Goal: Information Seeking & Learning: Learn about a topic

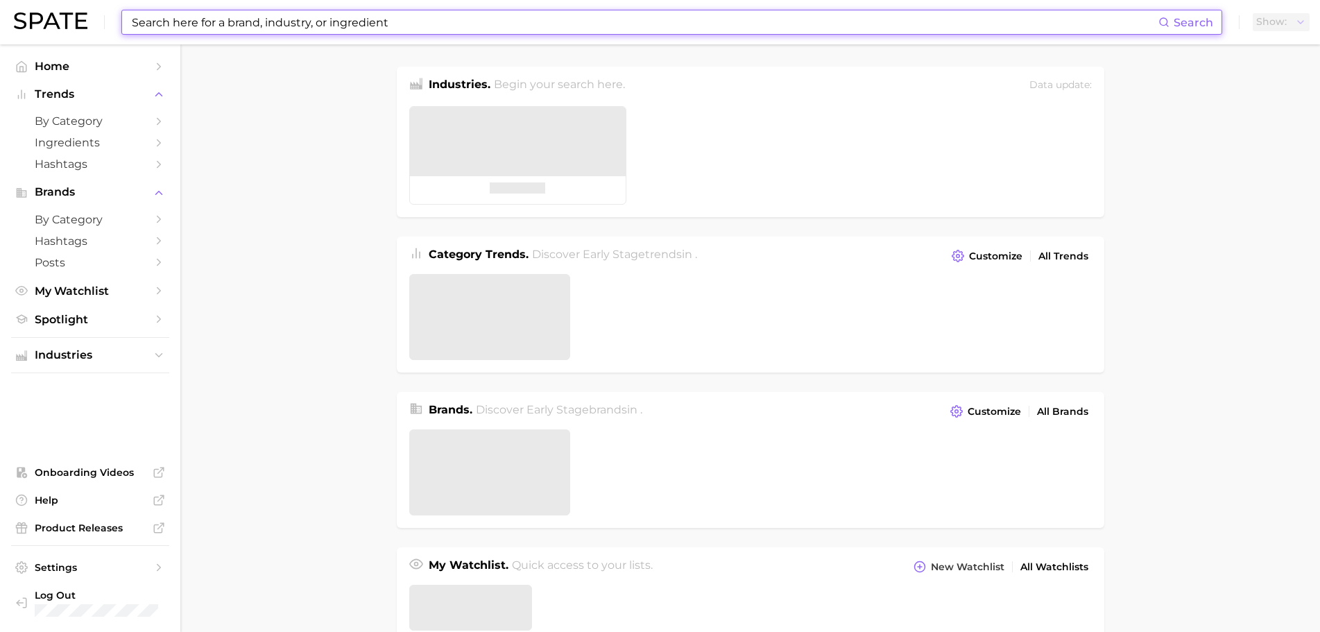
click at [210, 16] on input at bounding box center [644, 22] width 1028 height 24
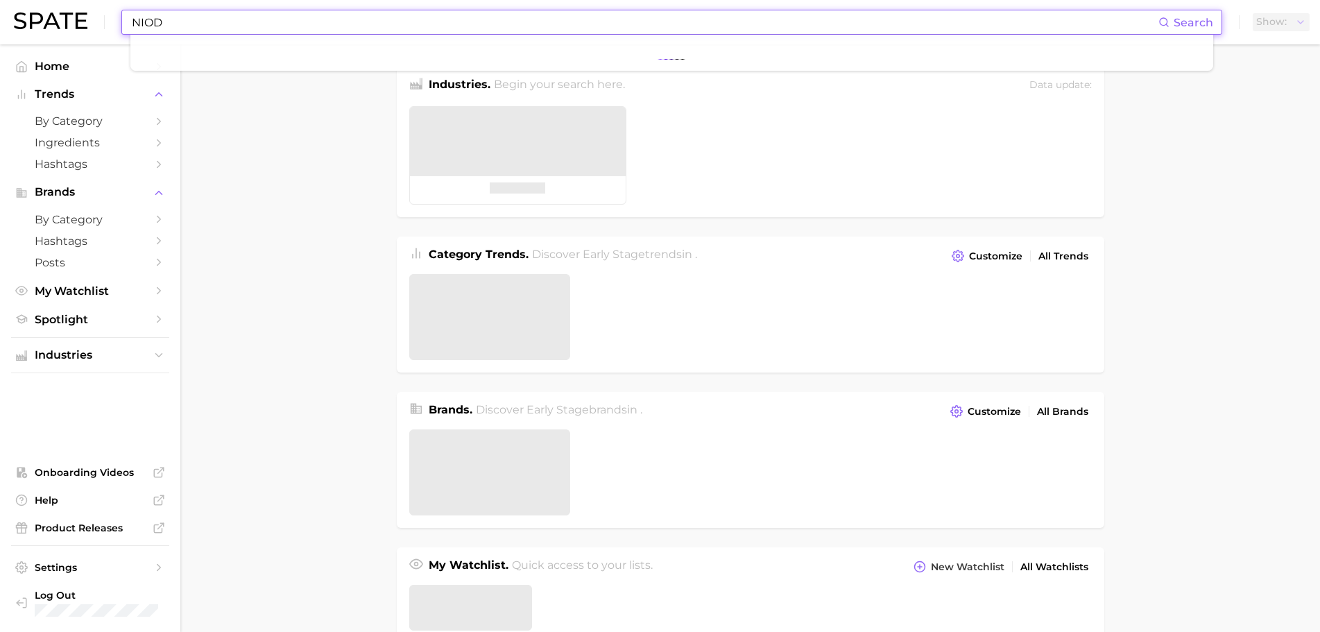
type input "NIOD"
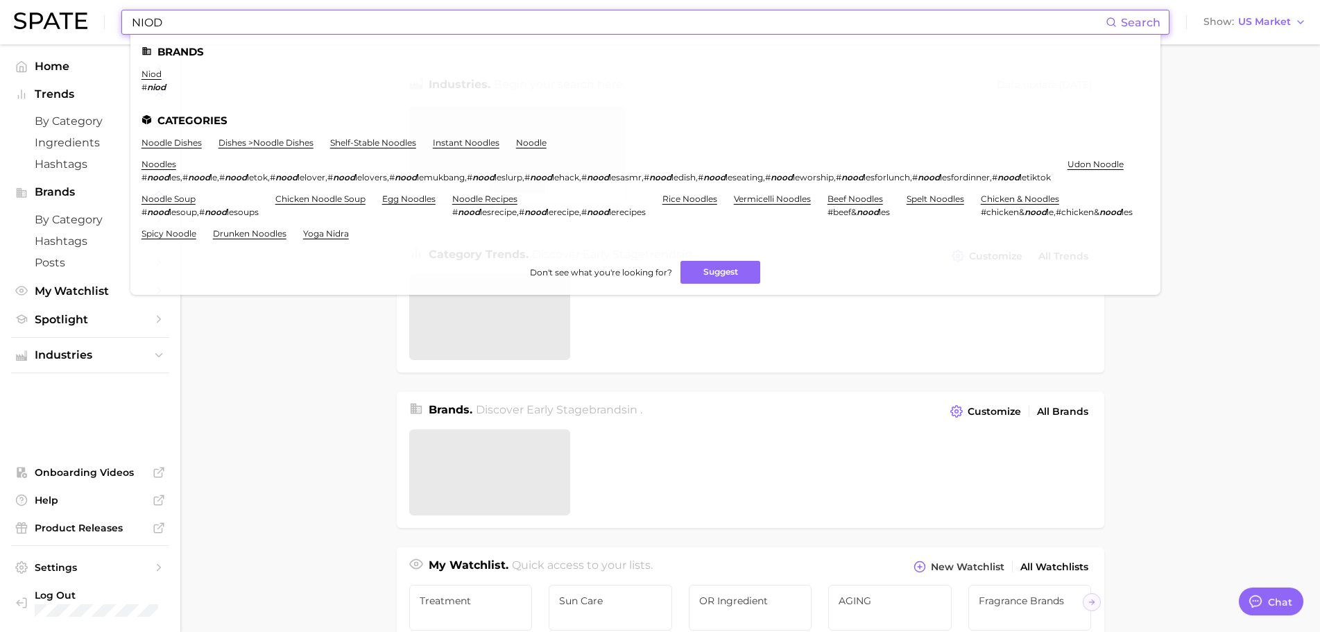
click at [139, 71] on ul "Brands niod # niod Categories noodle dishes dishes > noodle dishes shelf-stable…" at bounding box center [645, 165] width 1030 height 260
click at [148, 72] on link "niod" at bounding box center [152, 74] width 20 height 10
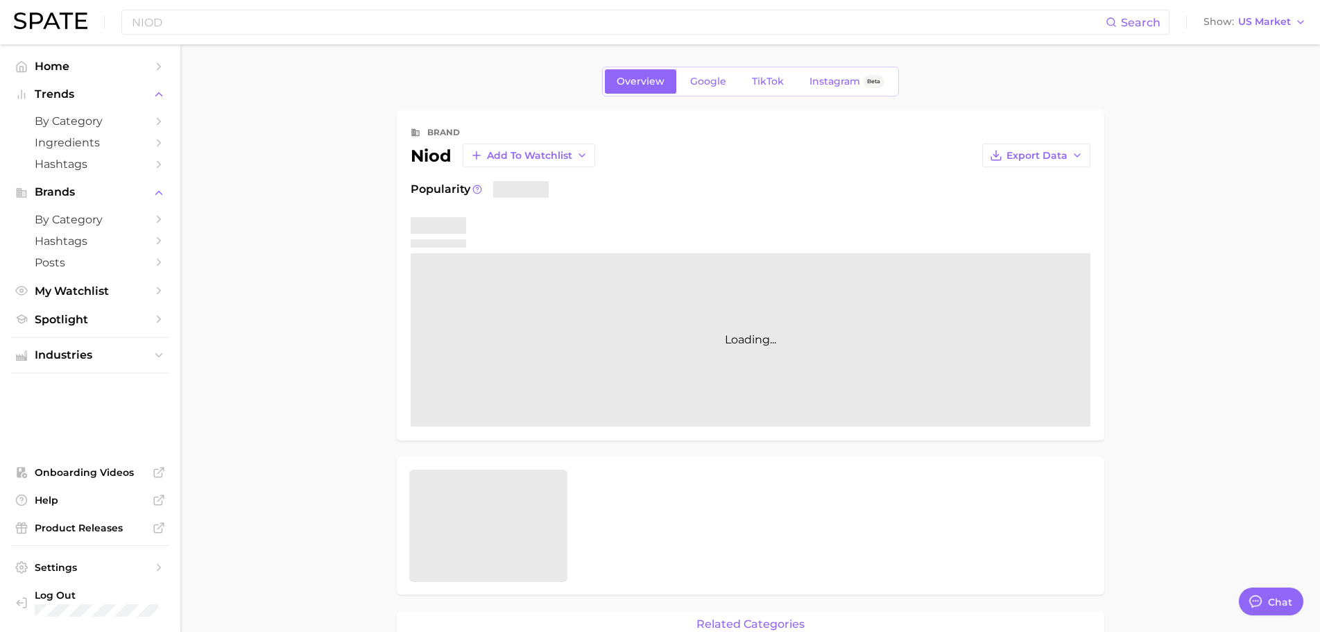
scroll to position [69, 0]
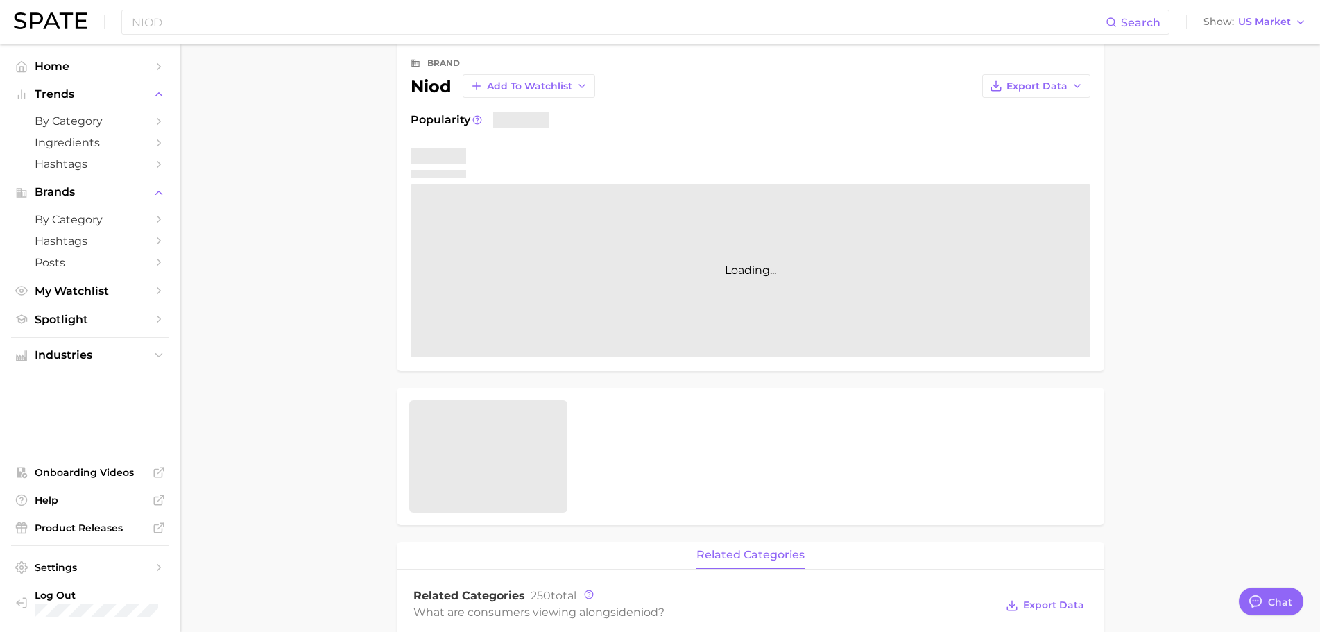
type textarea "x"
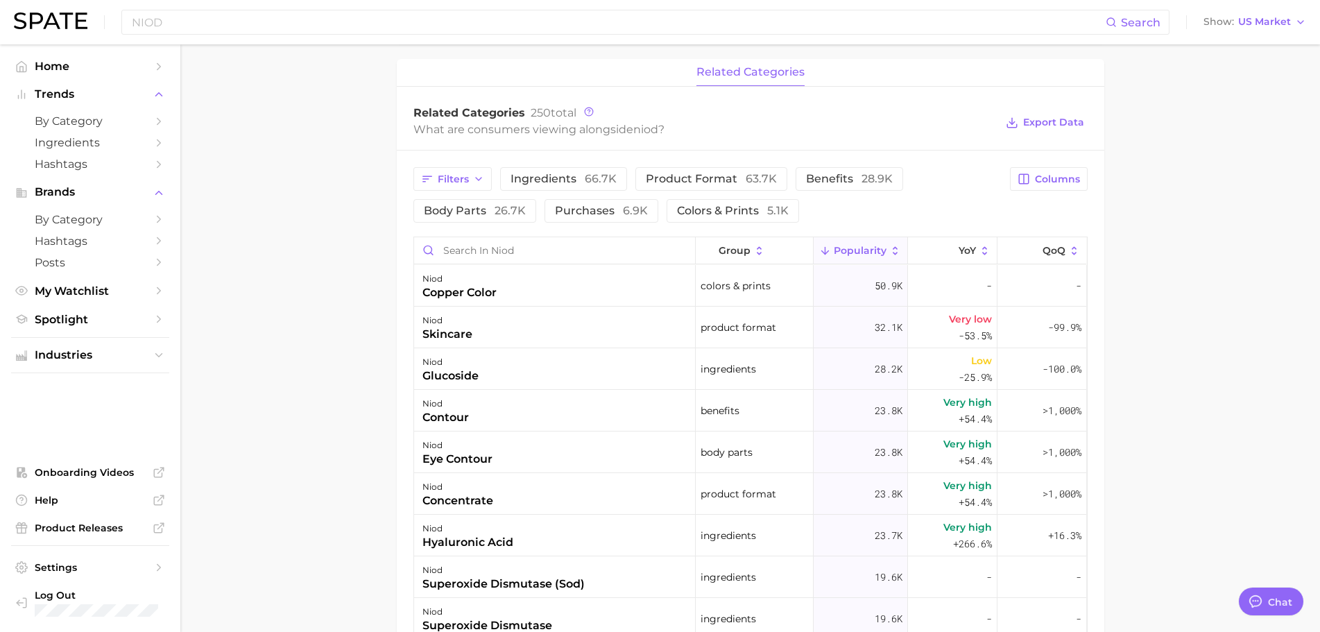
scroll to position [553, 0]
click at [959, 249] on span "YoY" at bounding box center [967, 252] width 17 height 11
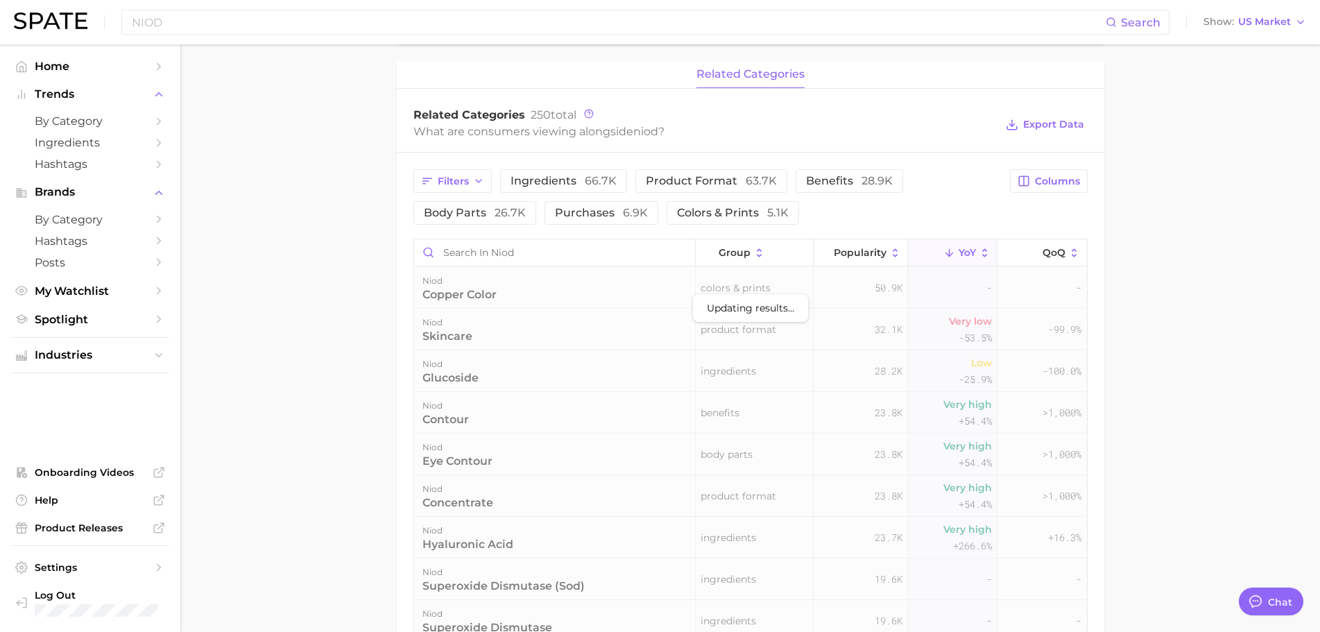
click at [1185, 313] on main "Overview Google TikTok Instagram Beta brand niod Add to Watchlist Export Data P…" at bounding box center [750, 224] width 1140 height 1465
click at [1185, 335] on main "Overview Google TikTok Instagram Beta brand niod Add to Watchlist Export Data P…" at bounding box center [750, 224] width 1140 height 1465
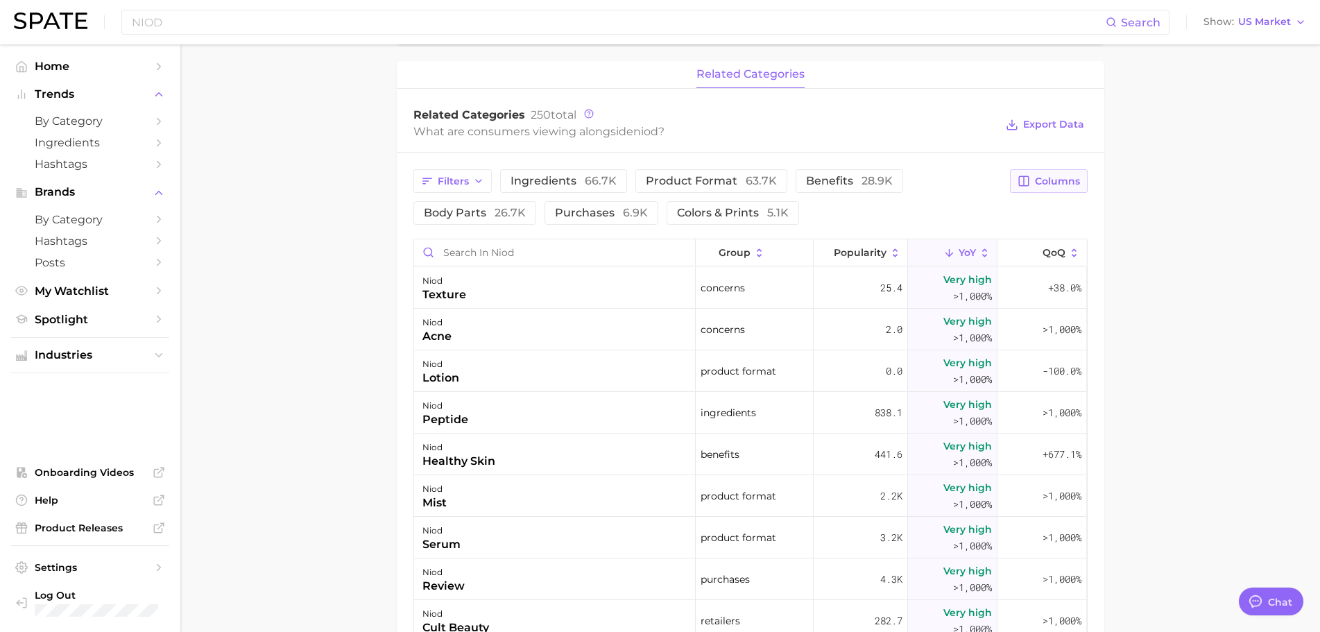
click at [1067, 173] on button "Columns" at bounding box center [1048, 181] width 77 height 24
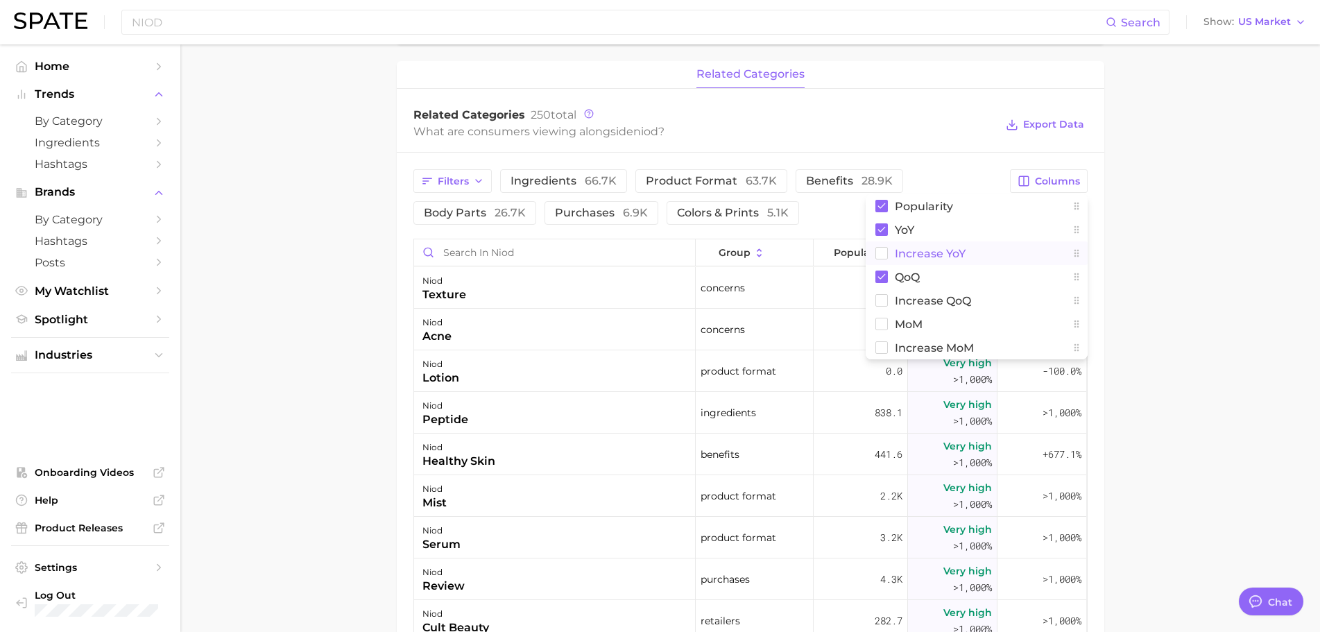
click at [1001, 259] on button "Increase YoY" at bounding box center [977, 253] width 222 height 24
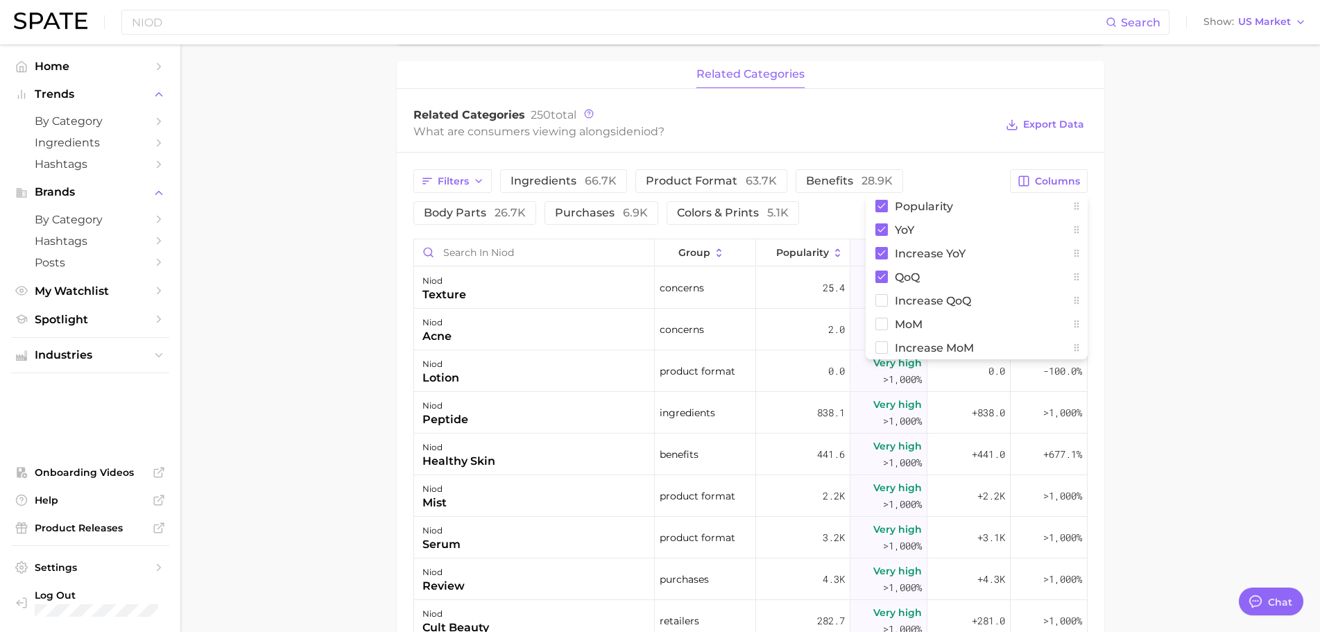
click at [1167, 255] on main "Overview Google TikTok Instagram Beta brand niod Add to Watchlist Export Data P…" at bounding box center [750, 224] width 1140 height 1465
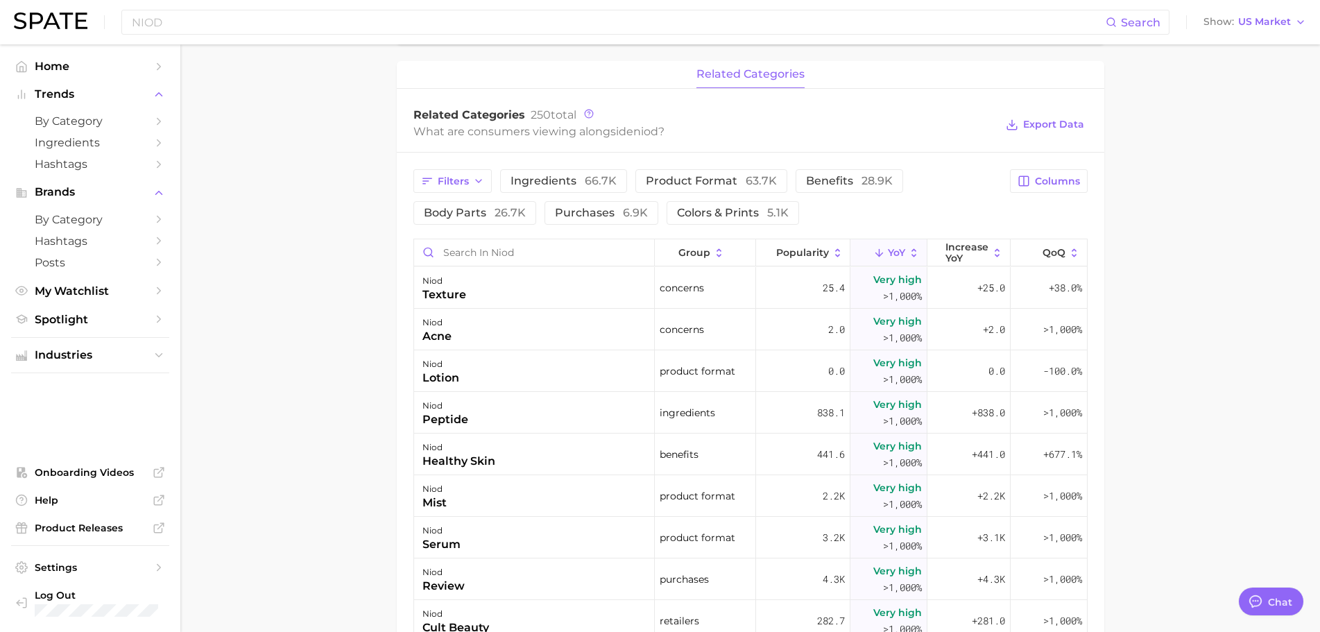
click at [1169, 271] on main "Overview Google TikTok Instagram Beta brand niod Add to Watchlist Export Data P…" at bounding box center [750, 224] width 1140 height 1465
click at [1011, 282] on div "+38.0%" at bounding box center [1049, 288] width 76 height 42
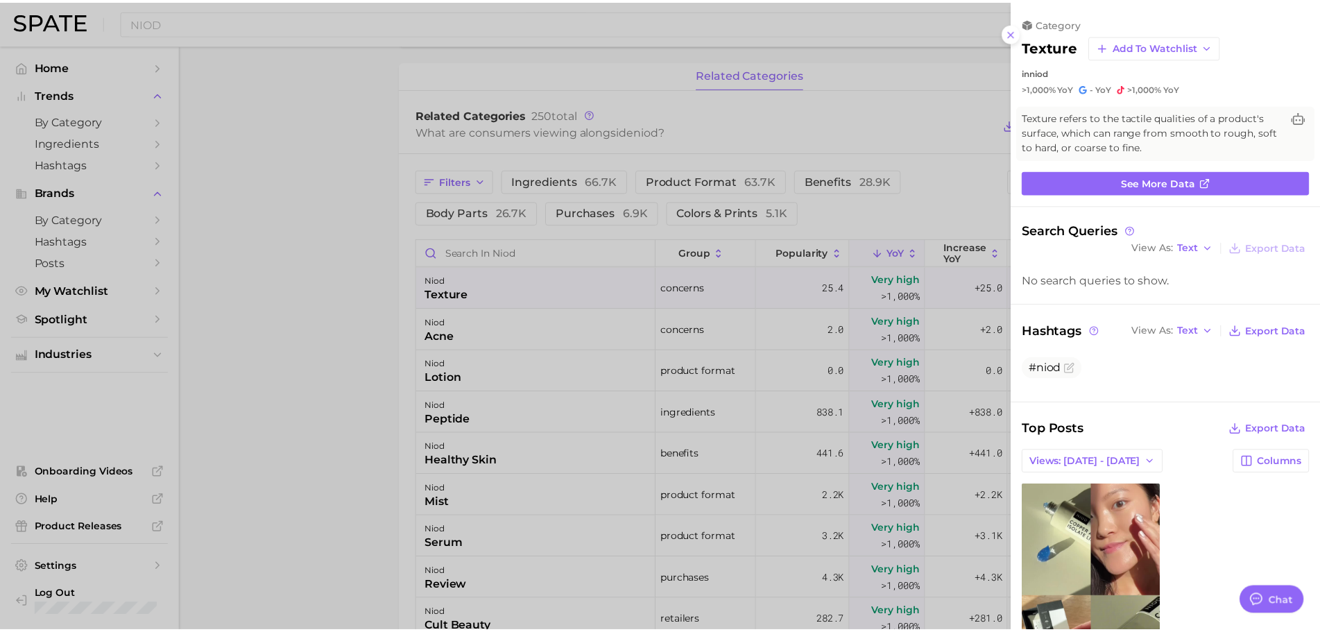
scroll to position [0, 0]
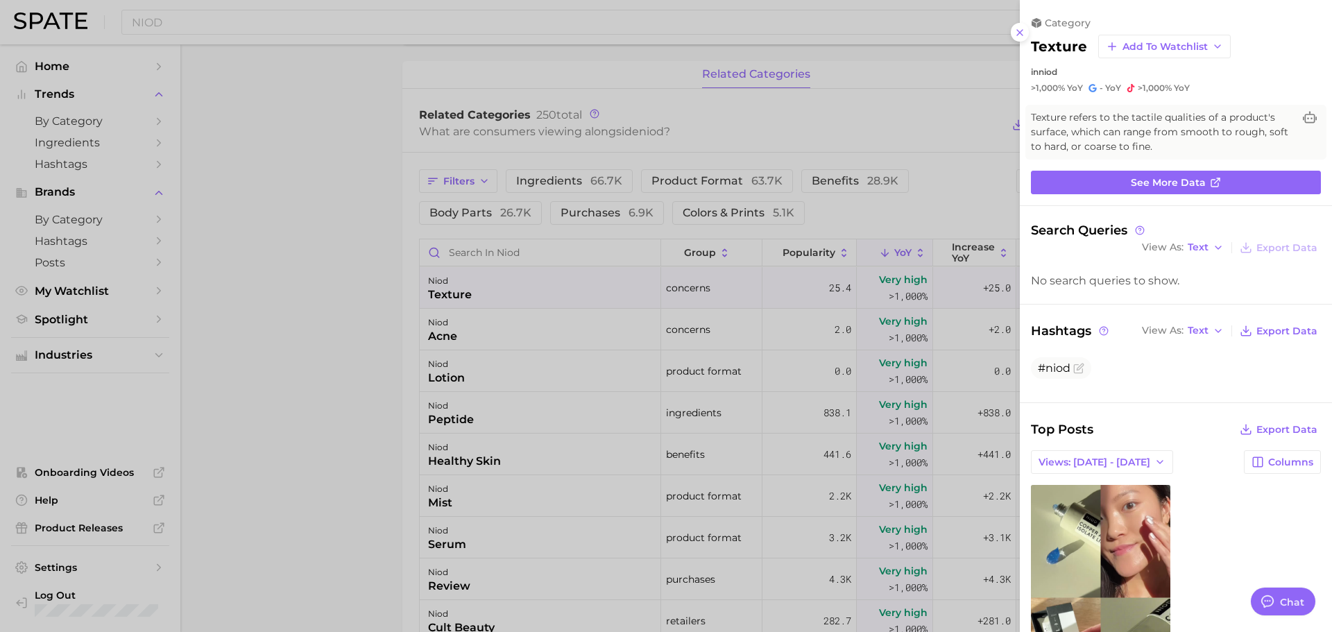
click at [946, 324] on div at bounding box center [666, 316] width 1332 height 632
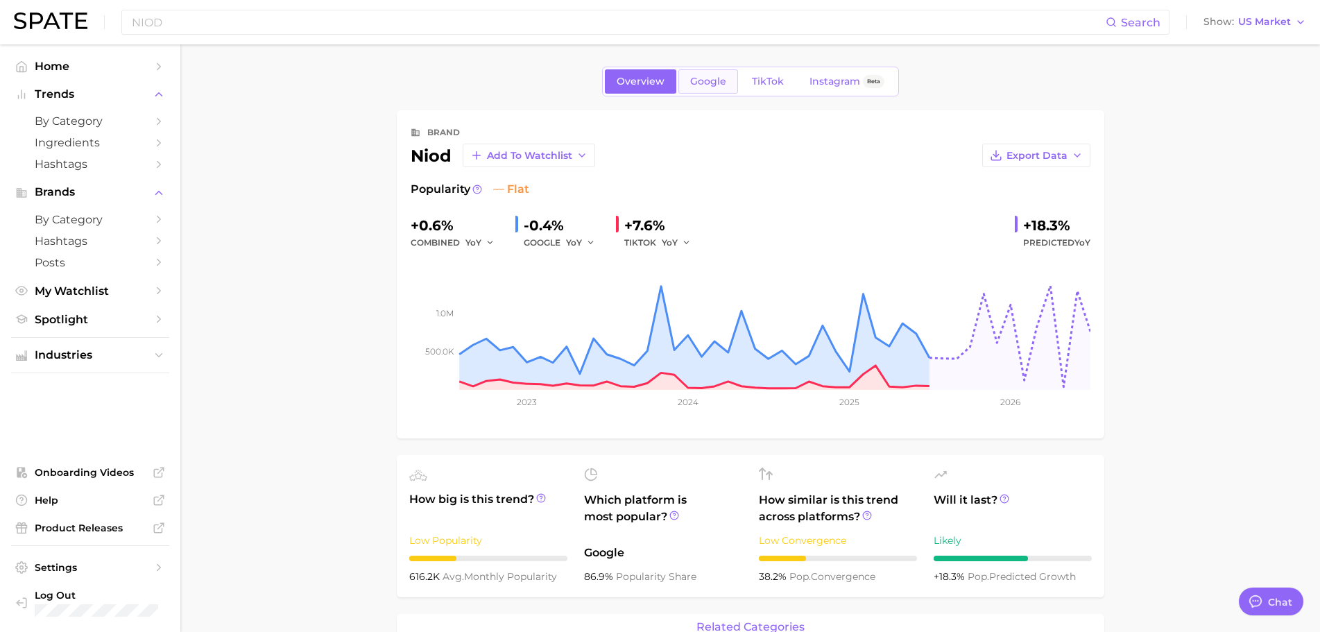
click at [701, 81] on span "Google" at bounding box center [708, 82] width 36 height 12
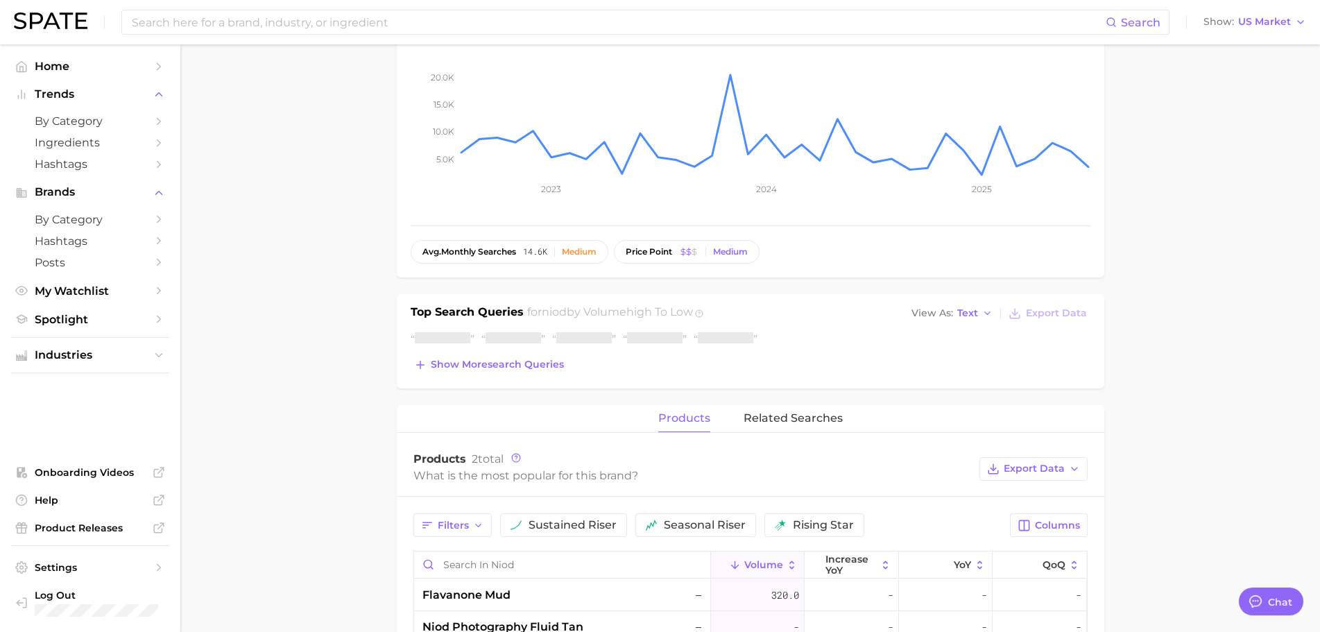
scroll to position [347, 0]
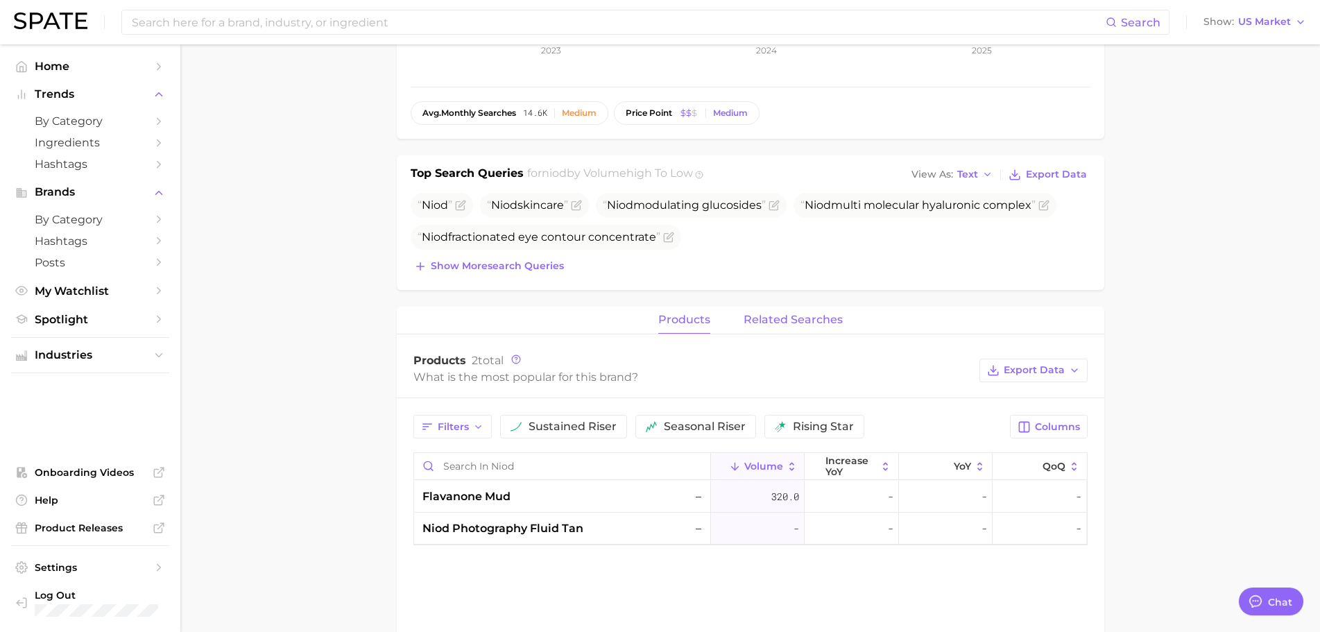
click at [808, 291] on div "brand niod Add to Watchlist Export Data Searches sustained decliner -25.2% YoY …" at bounding box center [751, 306] width 708 height 1086
click at [822, 324] on span "related searches" at bounding box center [793, 320] width 99 height 12
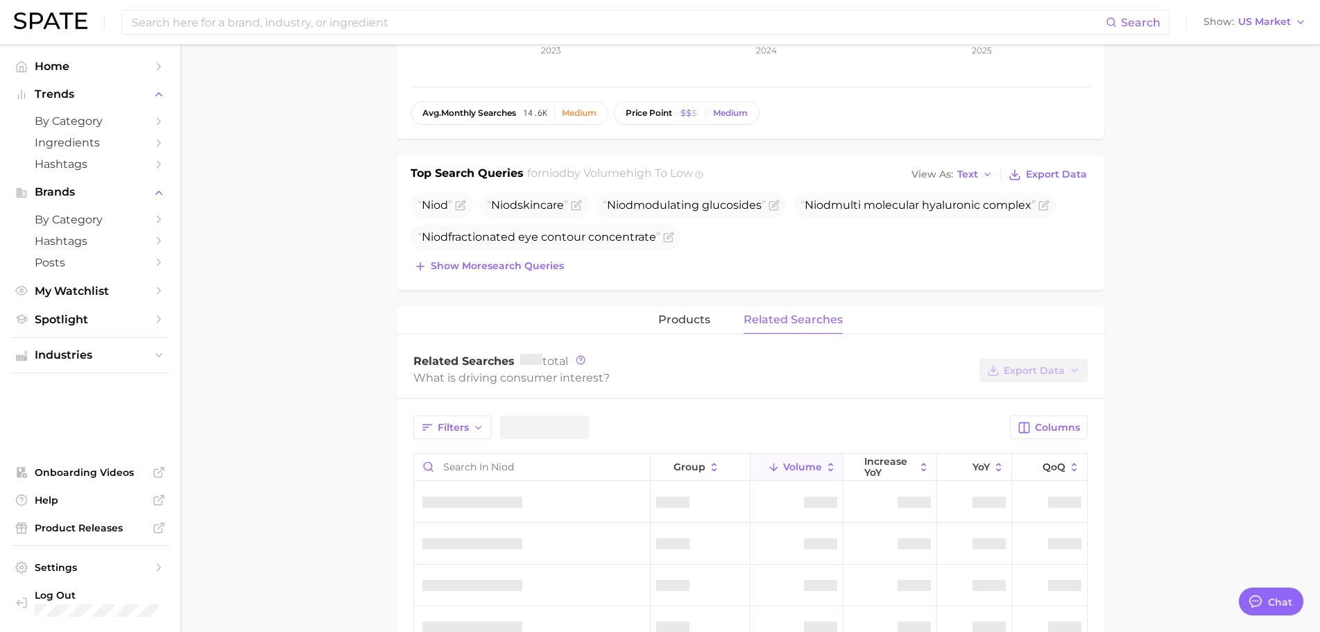
click at [1153, 312] on main "Overview Google TikTok Instagram Beta brand niod Add to Watchlist Export Data S…" at bounding box center [750, 434] width 1140 height 1473
click at [1163, 326] on main "Overview Google TikTok Instagram Beta brand niod Add to Watchlist Export Data S…" at bounding box center [750, 434] width 1140 height 1473
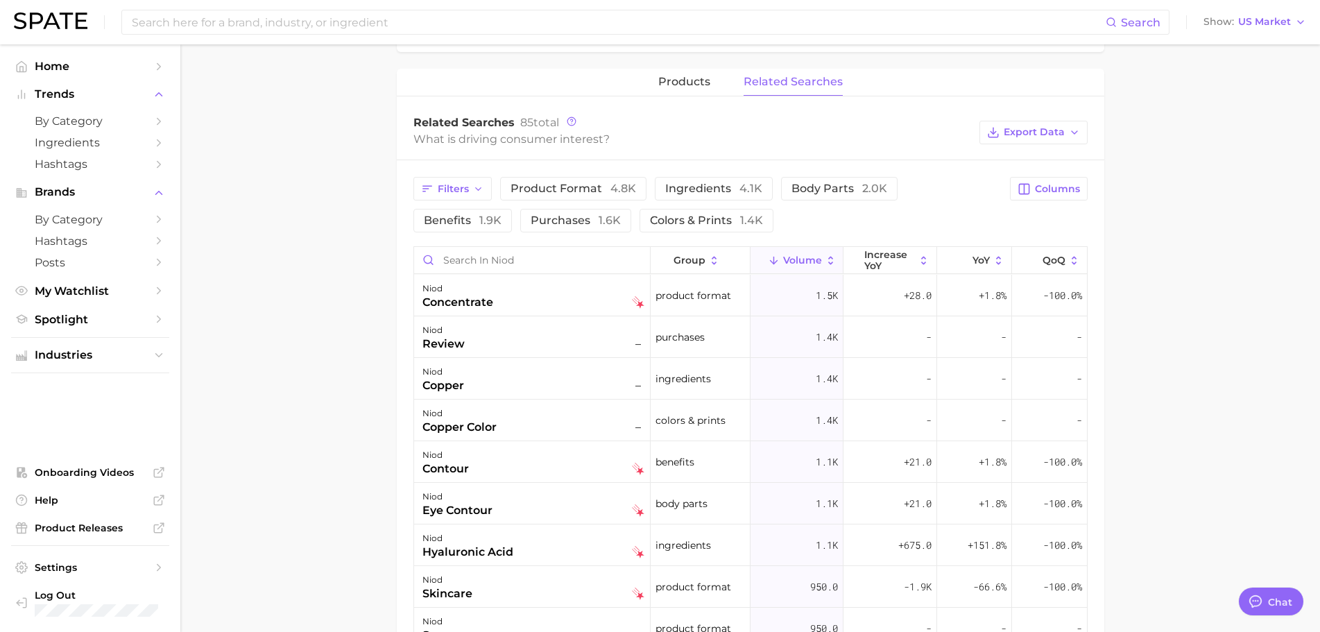
scroll to position [624, 0]
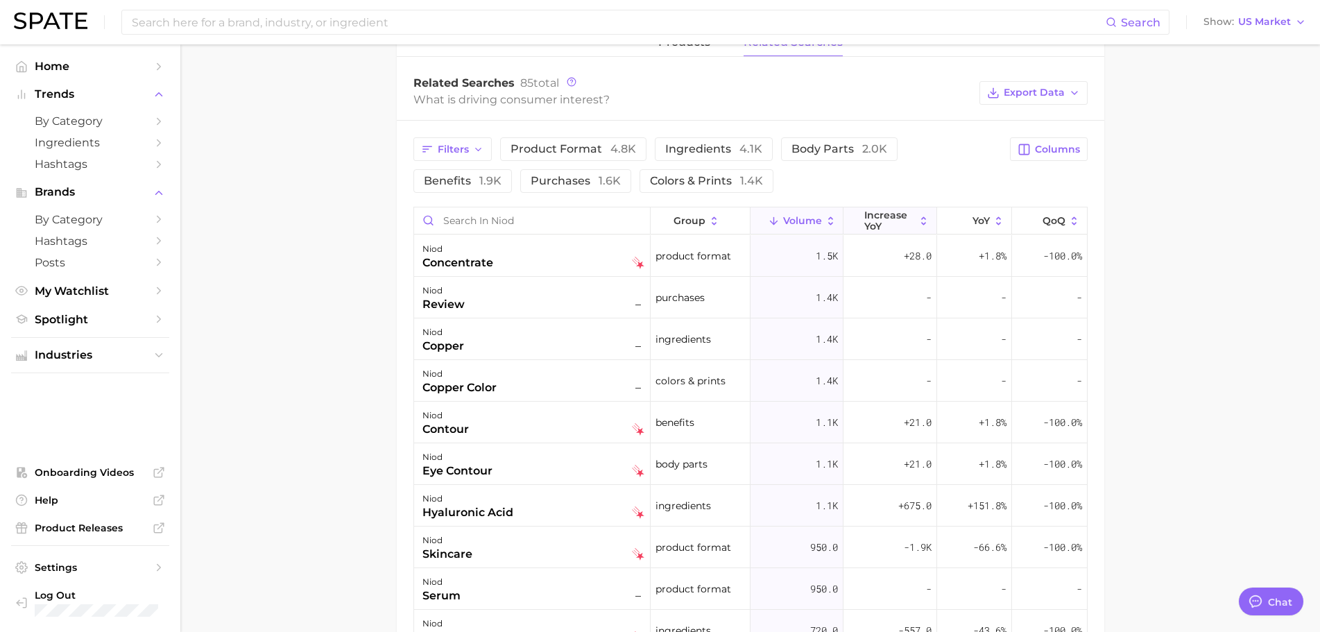
click at [889, 223] on span "increase YoY" at bounding box center [889, 221] width 51 height 22
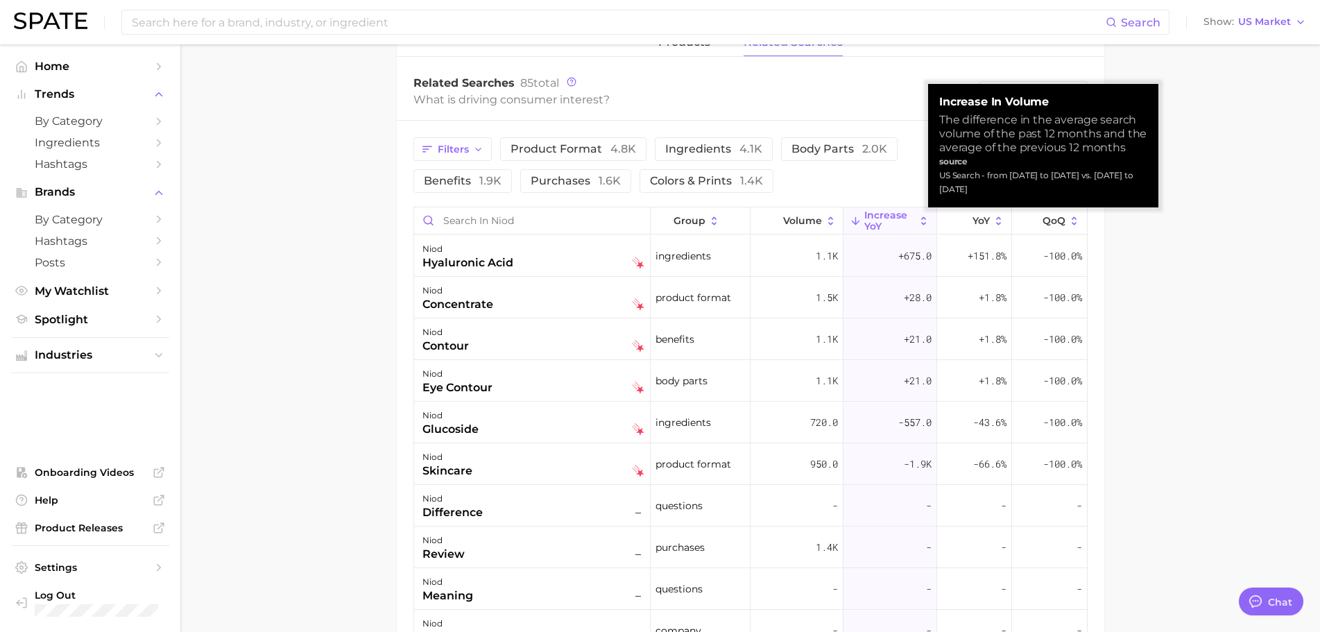
click at [1240, 365] on main "Overview Google TikTok Instagram Beta brand niod Add to Watchlist Export Data S…" at bounding box center [750, 172] width 1140 height 1505
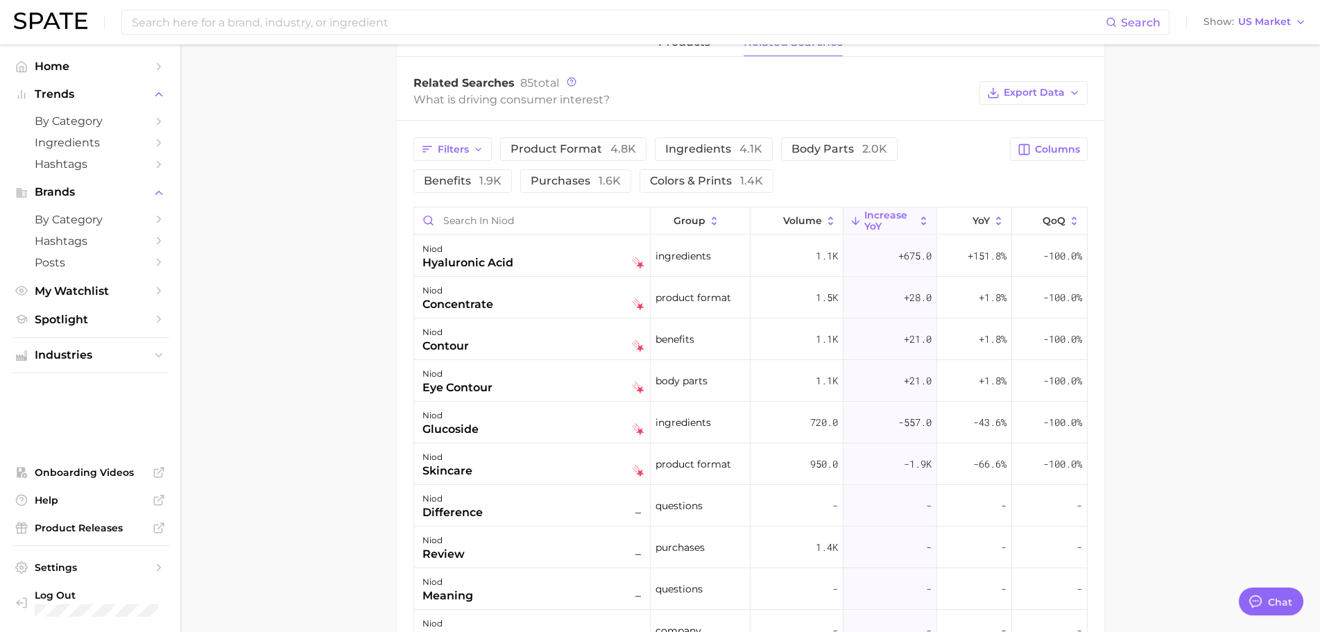
click at [1242, 377] on main "Overview Google TikTok Instagram Beta brand niod Add to Watchlist Export Data S…" at bounding box center [750, 172] width 1140 height 1505
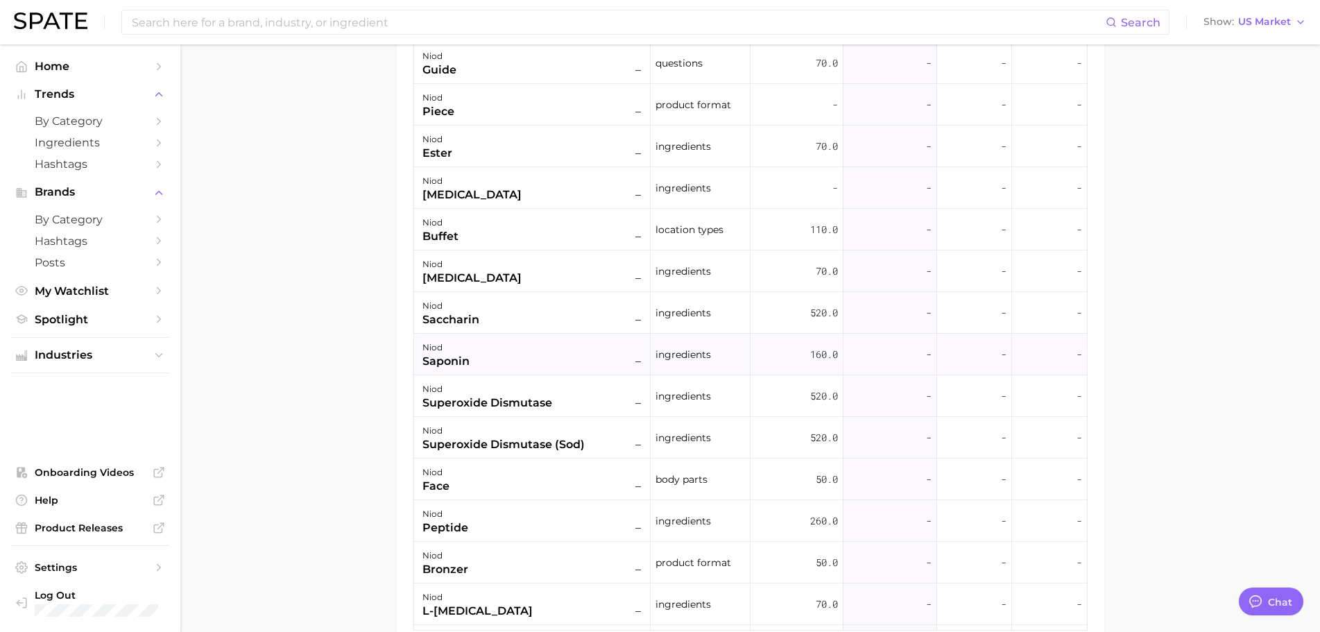
scroll to position [2935, 0]
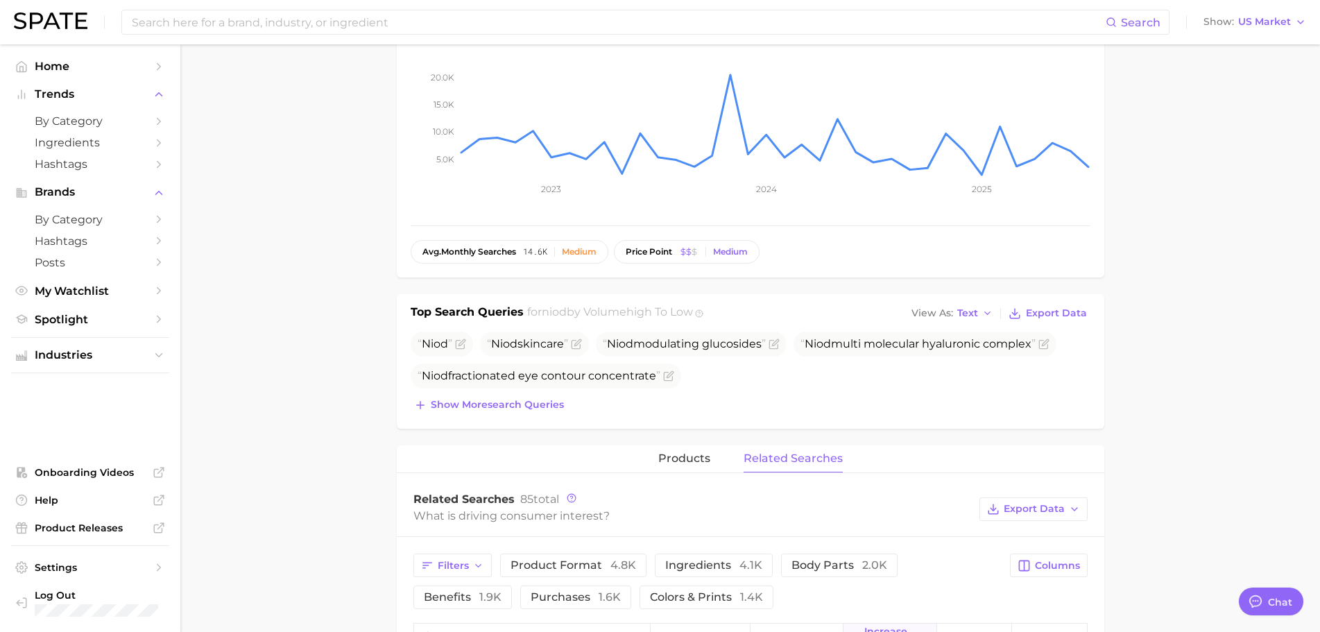
scroll to position [277, 0]
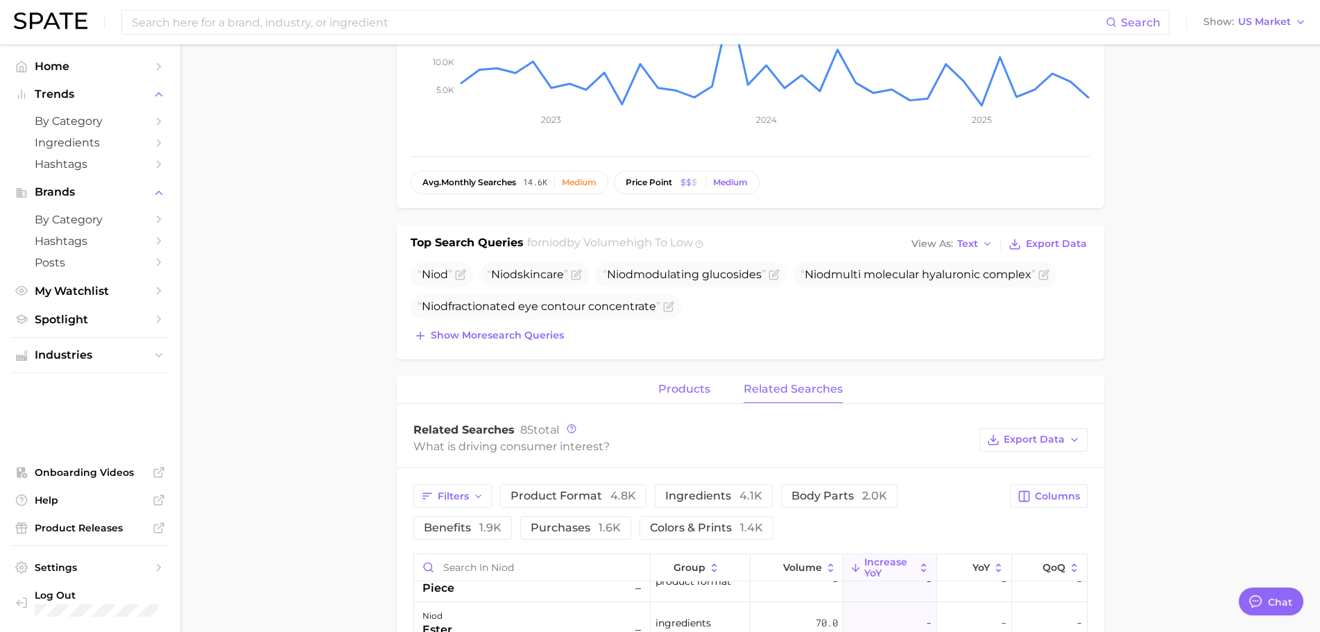
click at [667, 380] on button "products" at bounding box center [684, 389] width 52 height 27
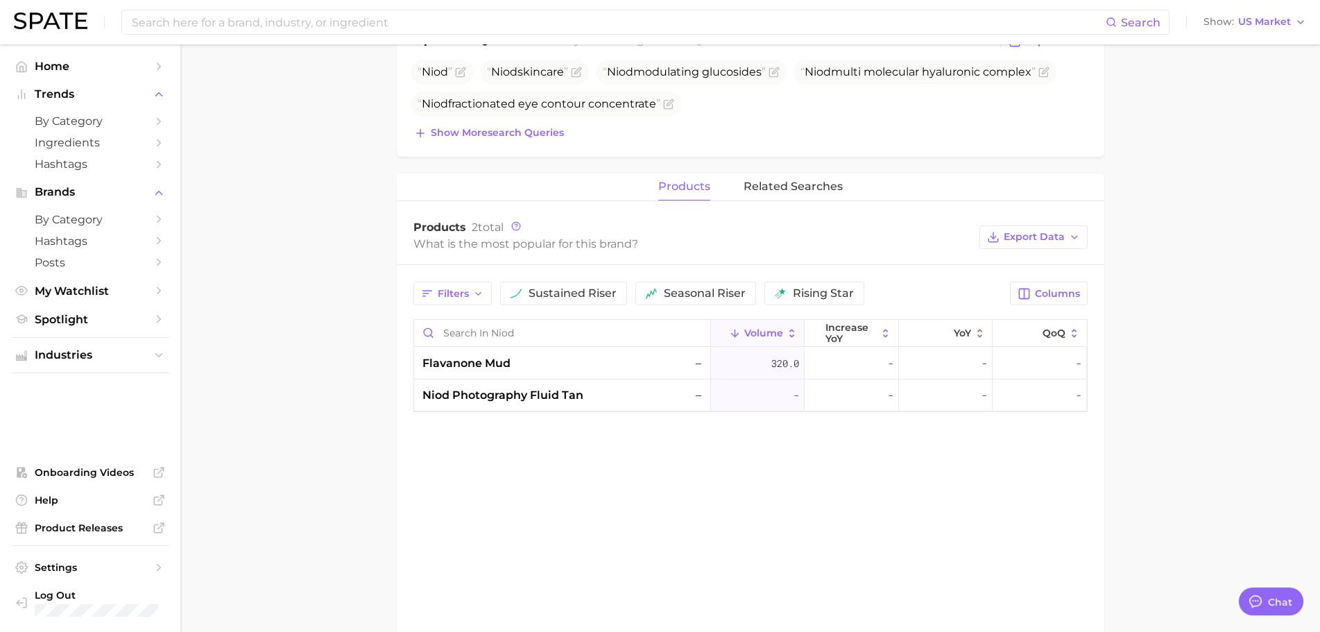
scroll to position [486, 0]
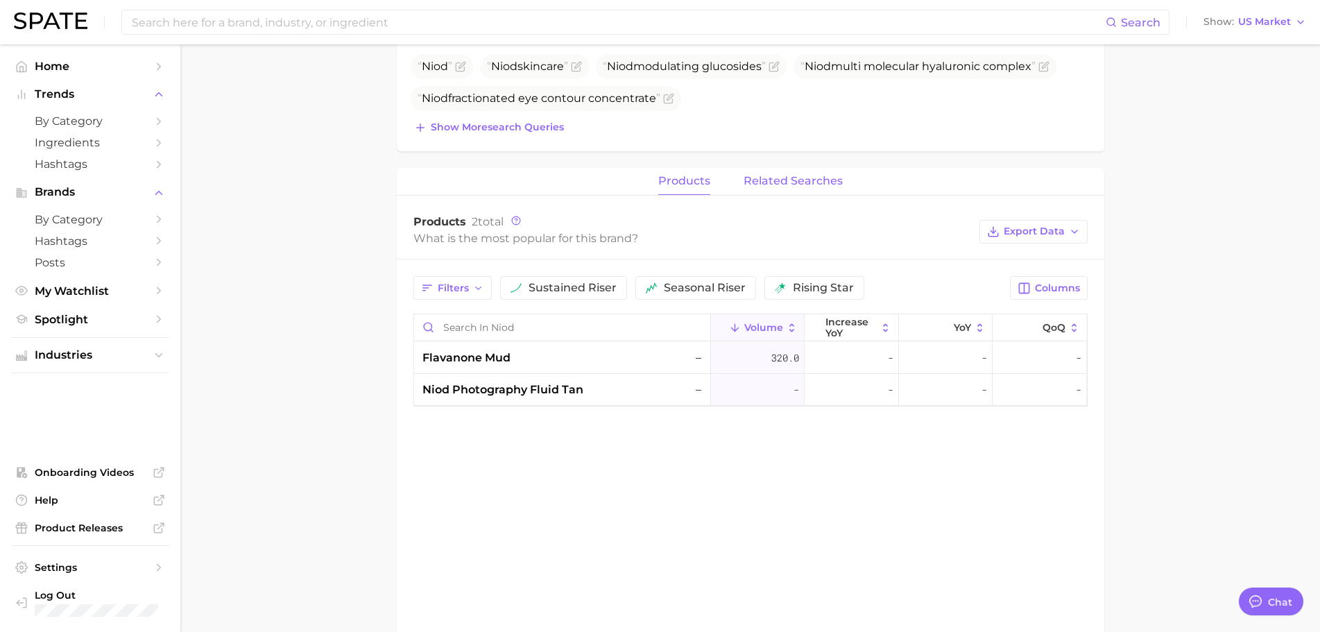
click at [781, 185] on span "related searches" at bounding box center [793, 181] width 99 height 12
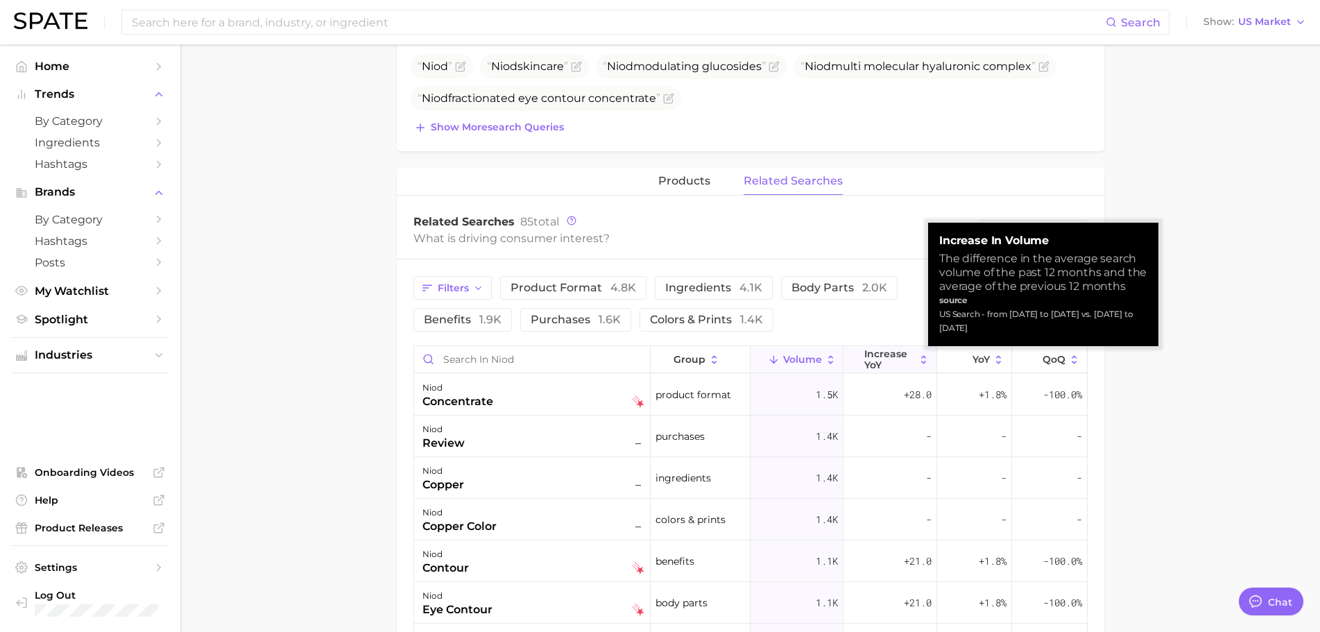
click at [864, 361] on span "increase YoY" at bounding box center [889, 359] width 51 height 22
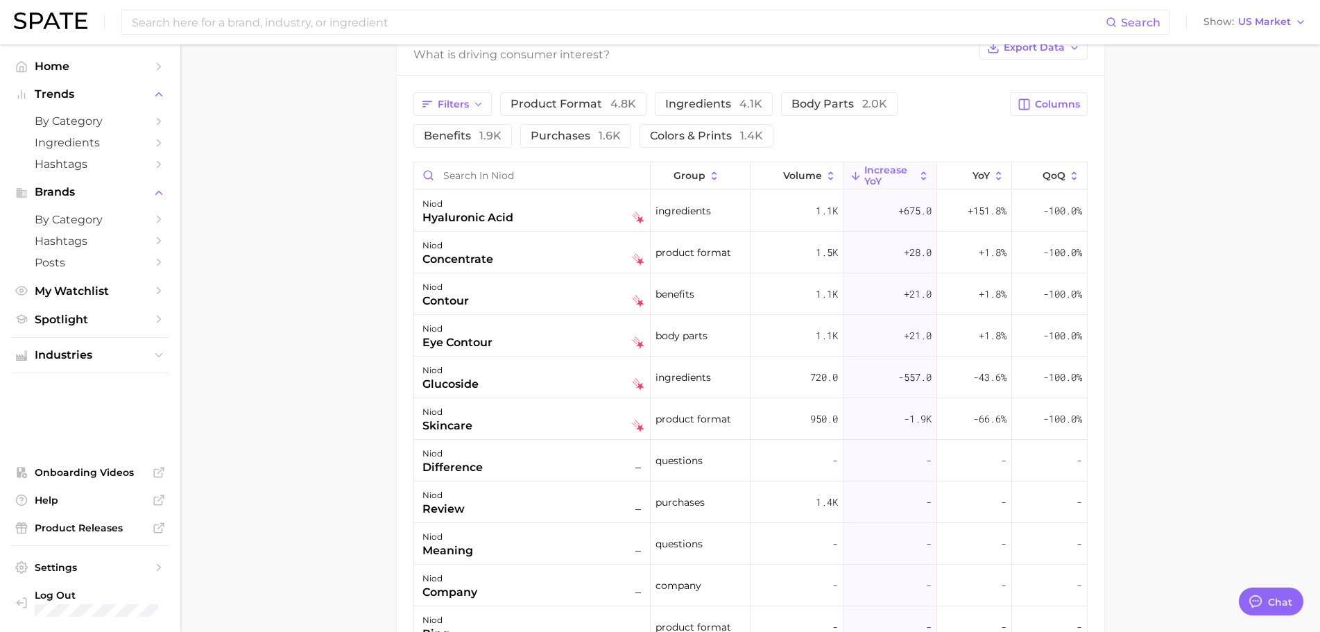
scroll to position [694, 0]
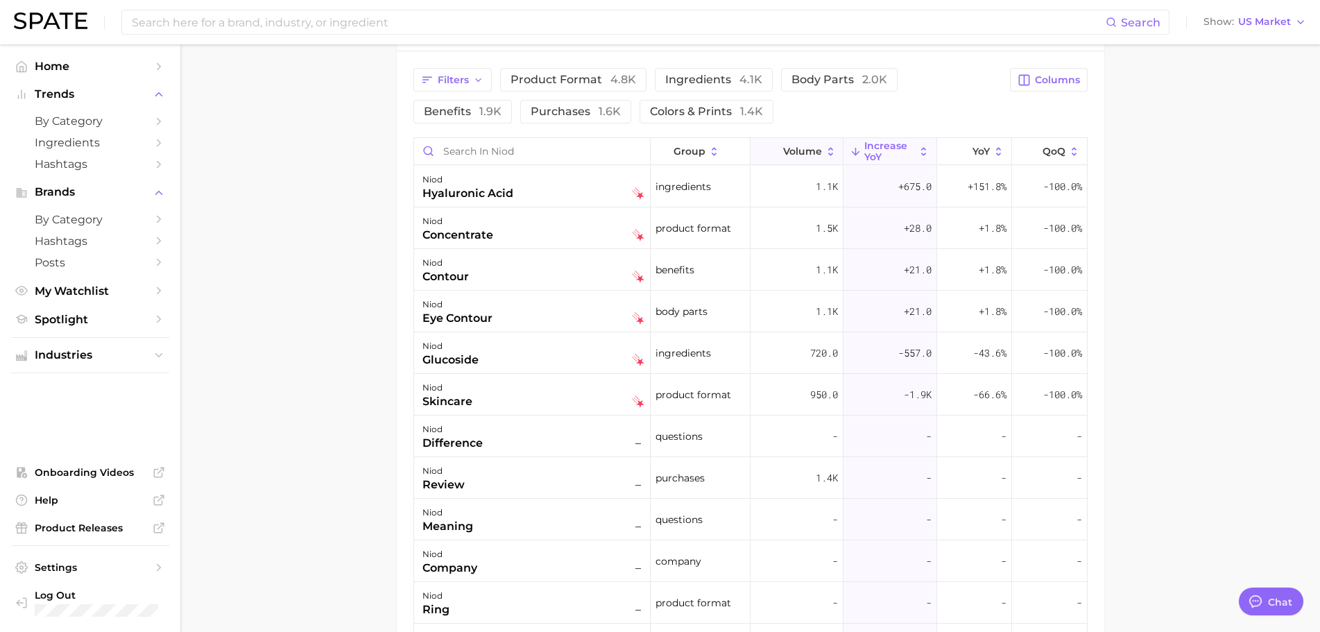
click at [798, 155] on span "Volume" at bounding box center [802, 151] width 39 height 11
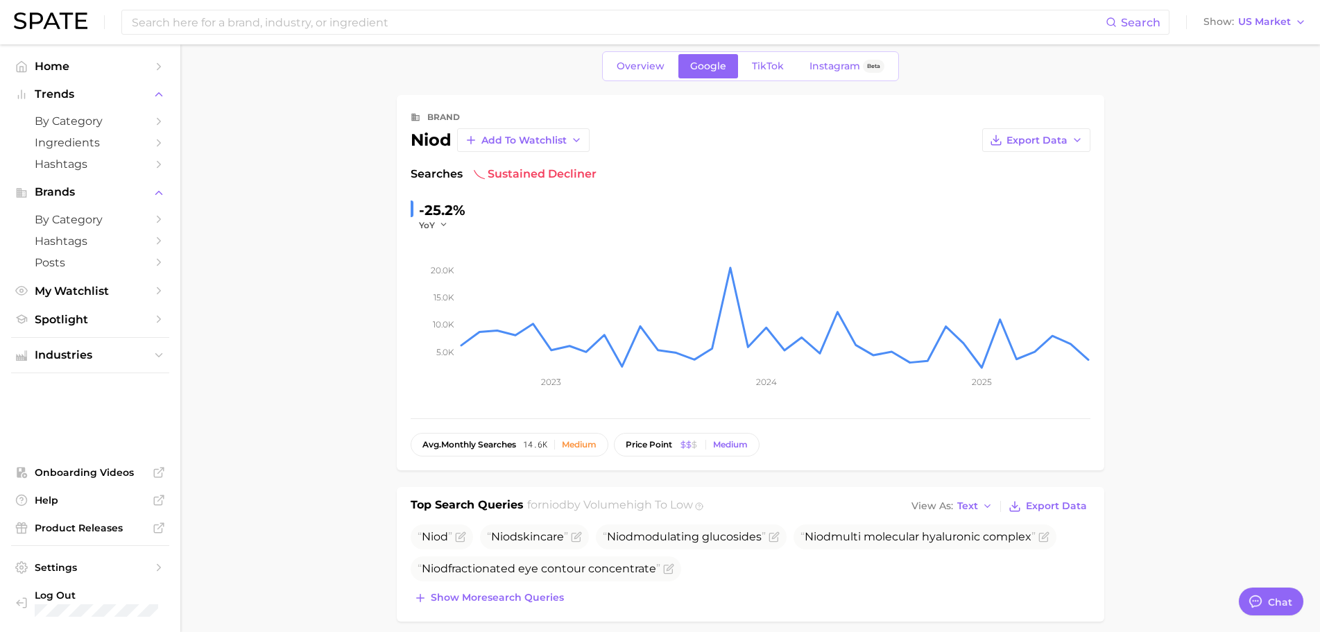
scroll to position [0, 0]
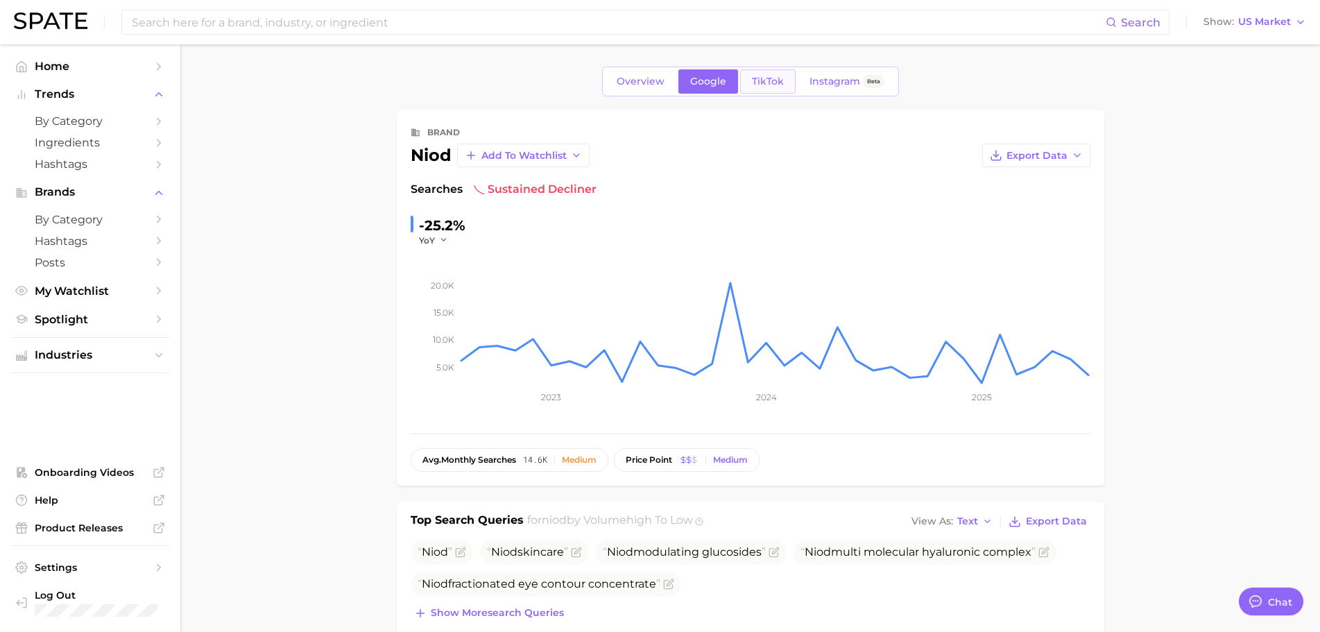
click at [770, 93] on link "TikTok" at bounding box center [767, 81] width 55 height 24
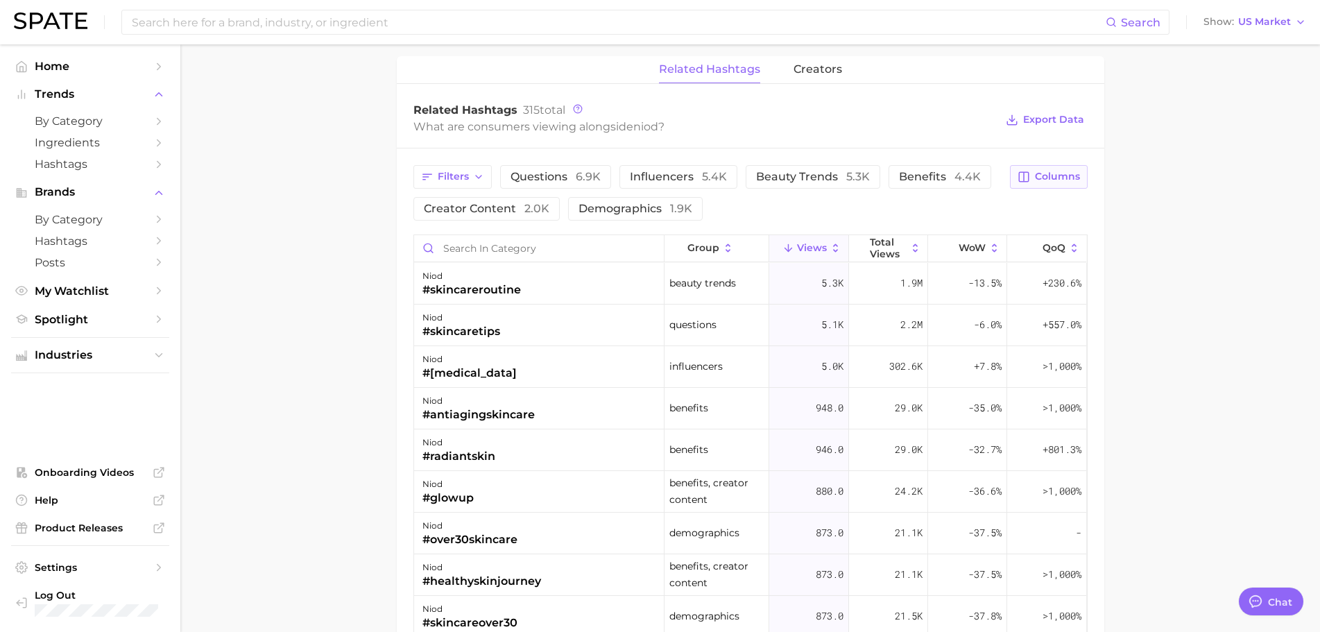
click at [1026, 171] on icon "button" at bounding box center [1024, 177] width 12 height 12
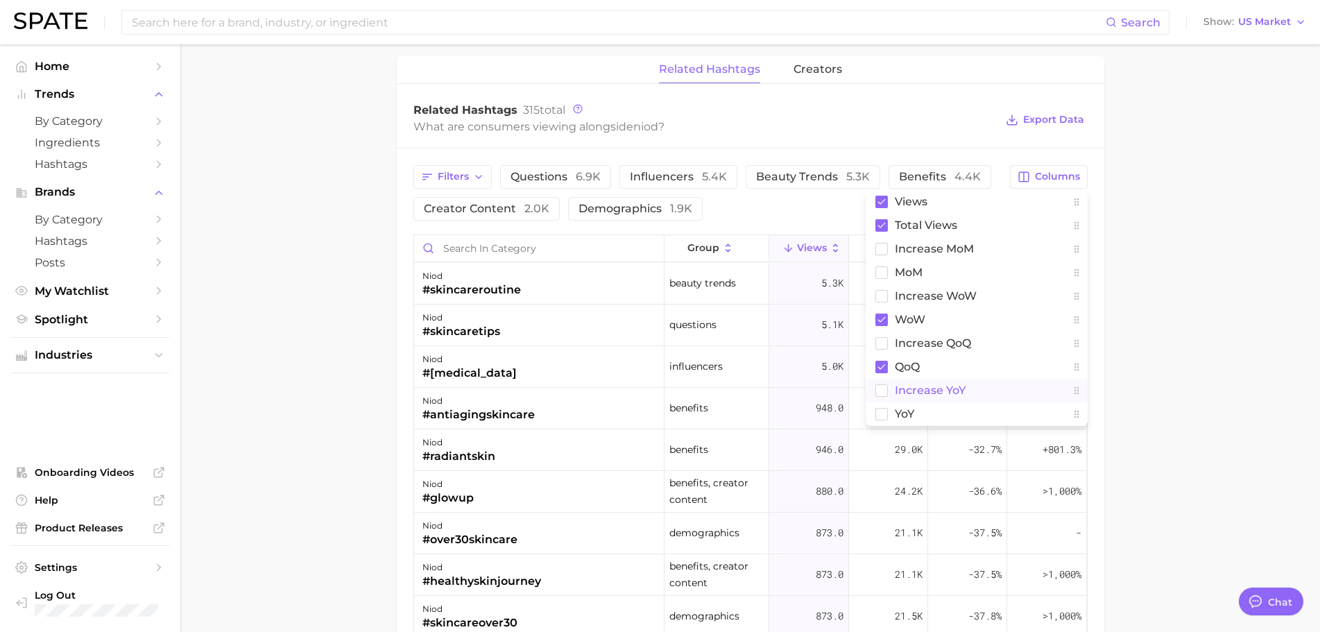
click at [961, 386] on span "increase YoY" at bounding box center [930, 390] width 71 height 12
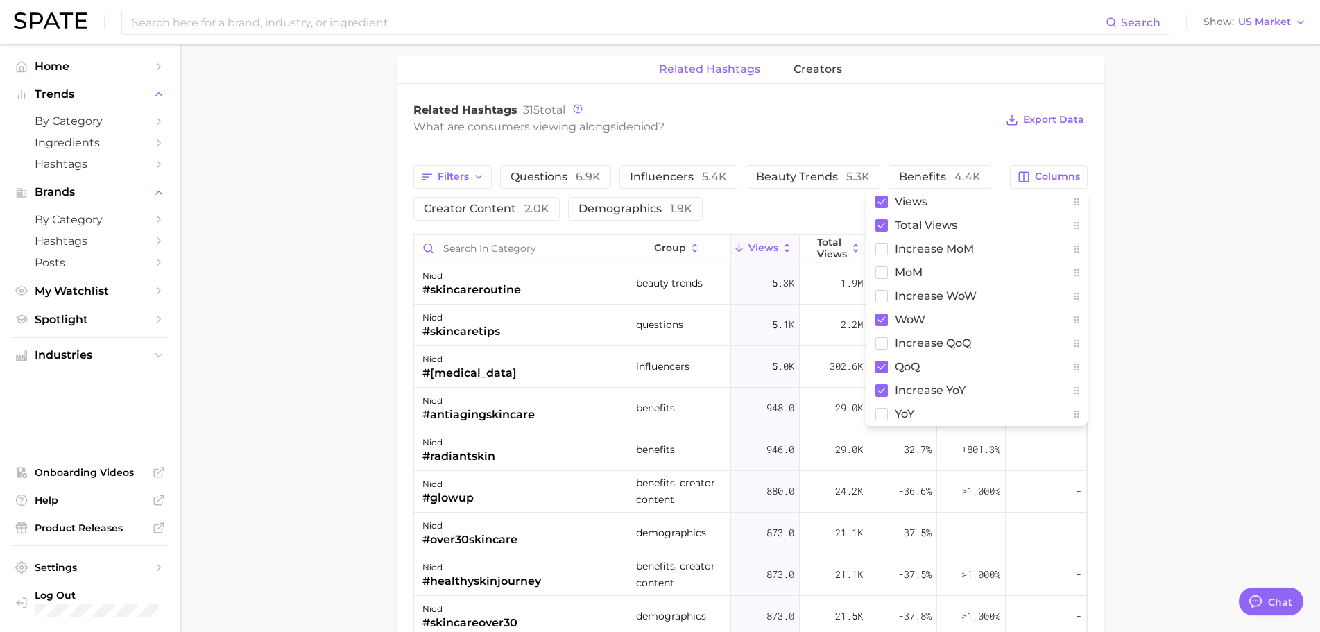
click at [1156, 279] on main "Overview Google TikTok Instagram Beta brand niod Add to Watchlist Export Data V…" at bounding box center [750, 12] width 1140 height 1879
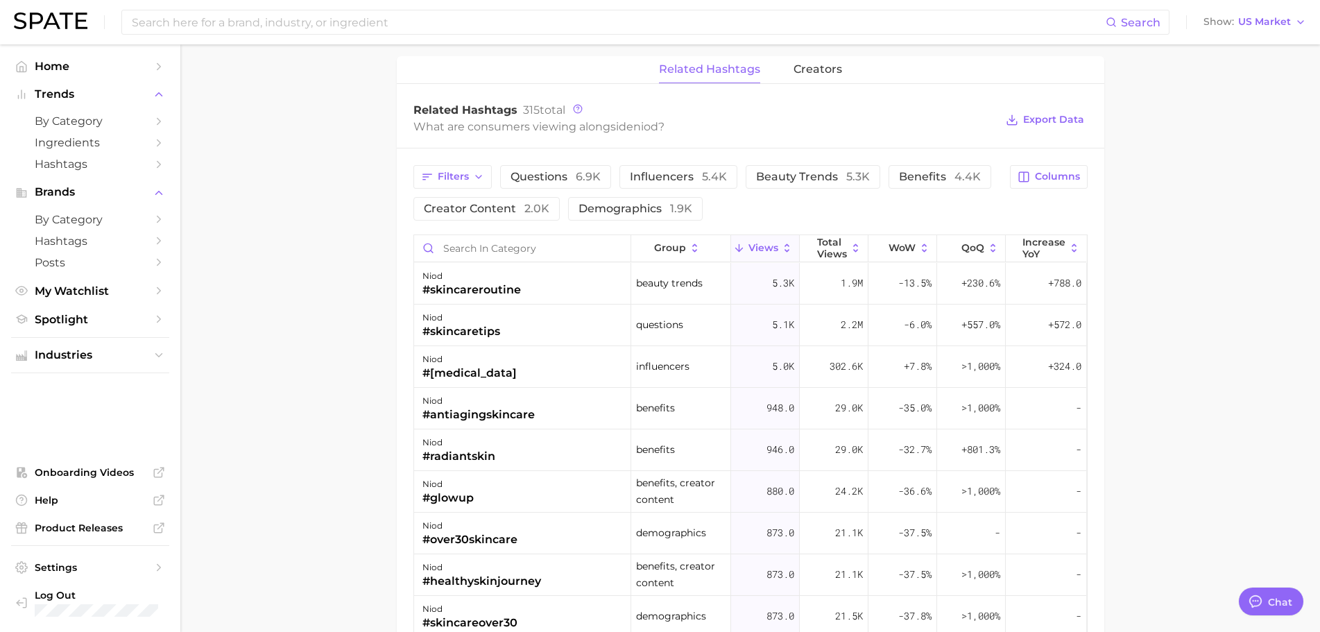
click at [1157, 323] on main "Overview Google TikTok Instagram Beta brand niod Add to Watchlist Export Data V…" at bounding box center [750, 12] width 1140 height 1879
click at [1027, 242] on span "increase YoY" at bounding box center [1044, 248] width 43 height 22
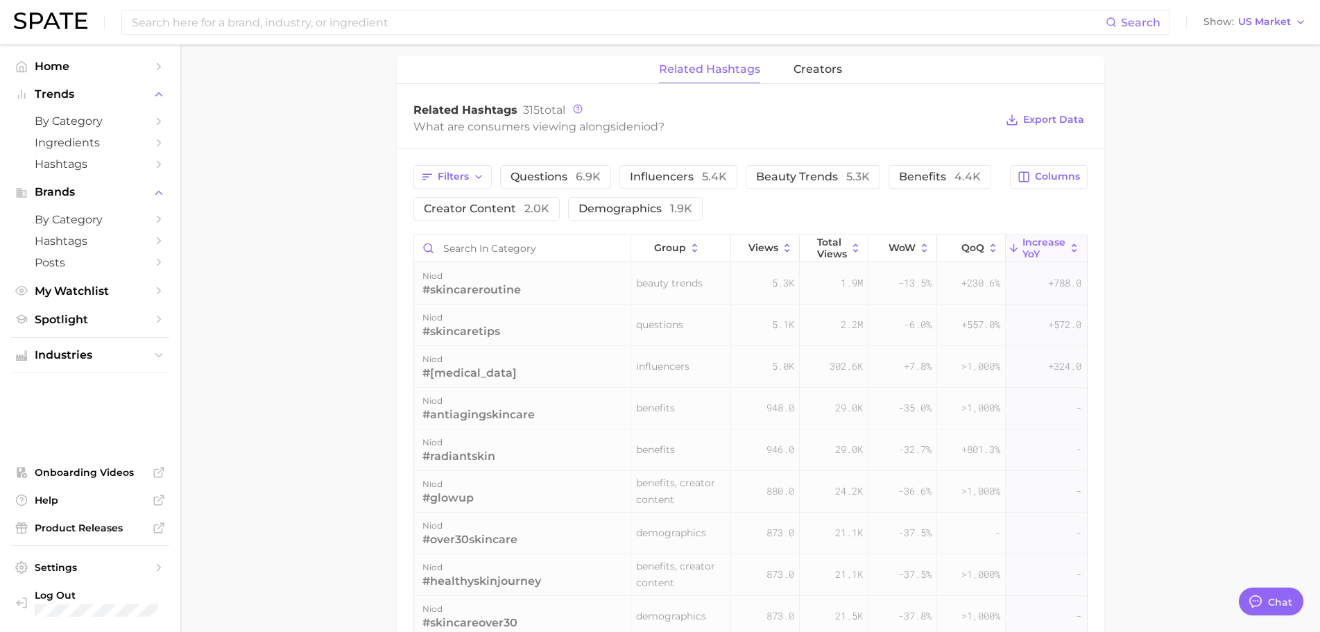
click at [1209, 312] on main "Overview Google TikTok Instagram Beta brand niod Add to Watchlist Export Data V…" at bounding box center [750, 12] width 1140 height 1879
click at [1199, 340] on main "Overview Google TikTok Instagram Beta brand niod Add to Watchlist Export Data V…" at bounding box center [750, 12] width 1140 height 1879
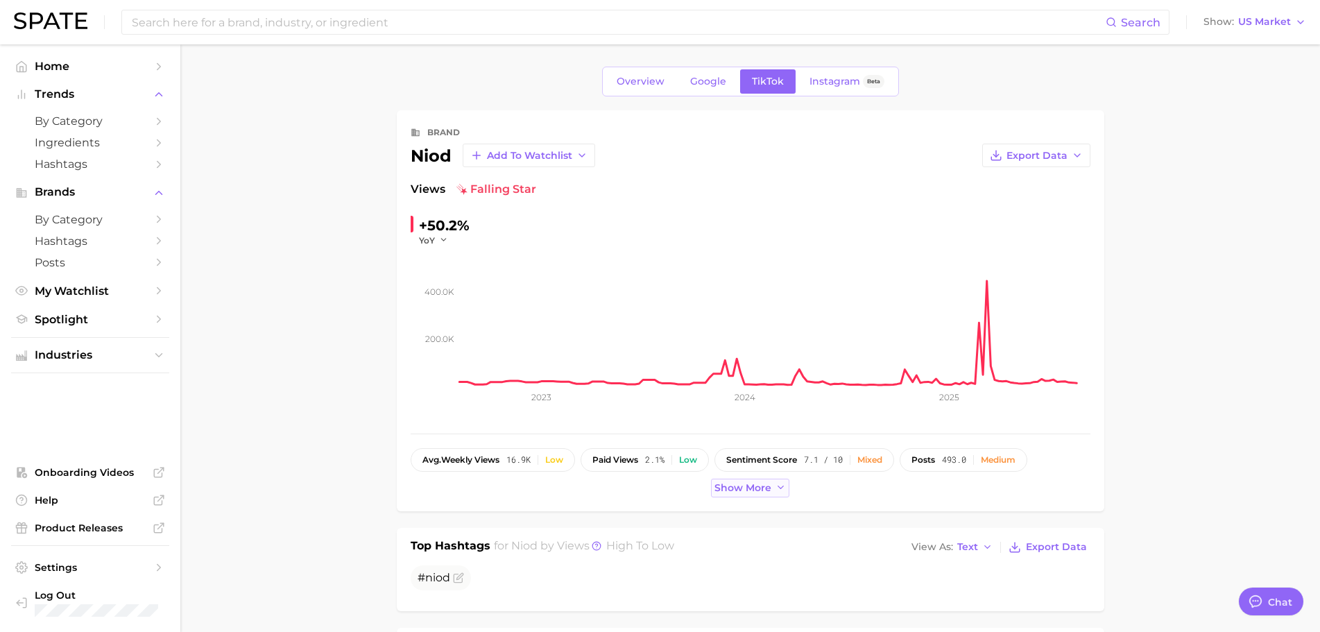
click at [764, 485] on span "Show more" at bounding box center [743, 488] width 57 height 12
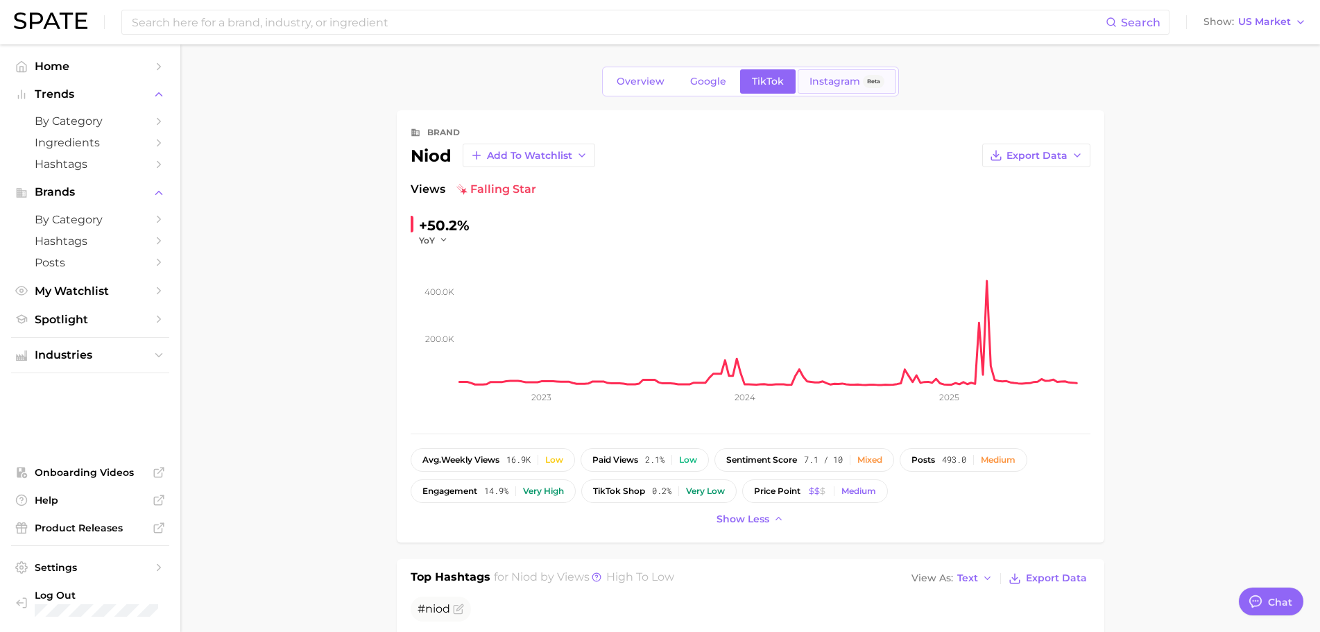
click at [819, 78] on span "Instagram" at bounding box center [835, 82] width 51 height 12
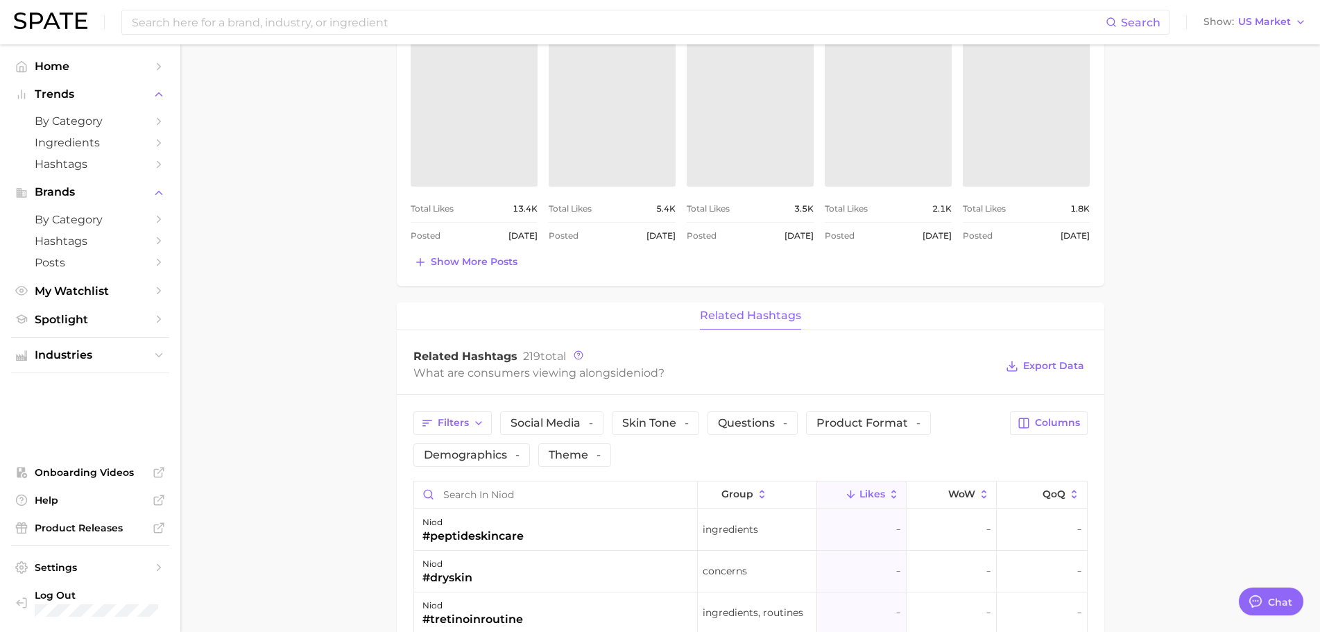
scroll to position [555, 0]
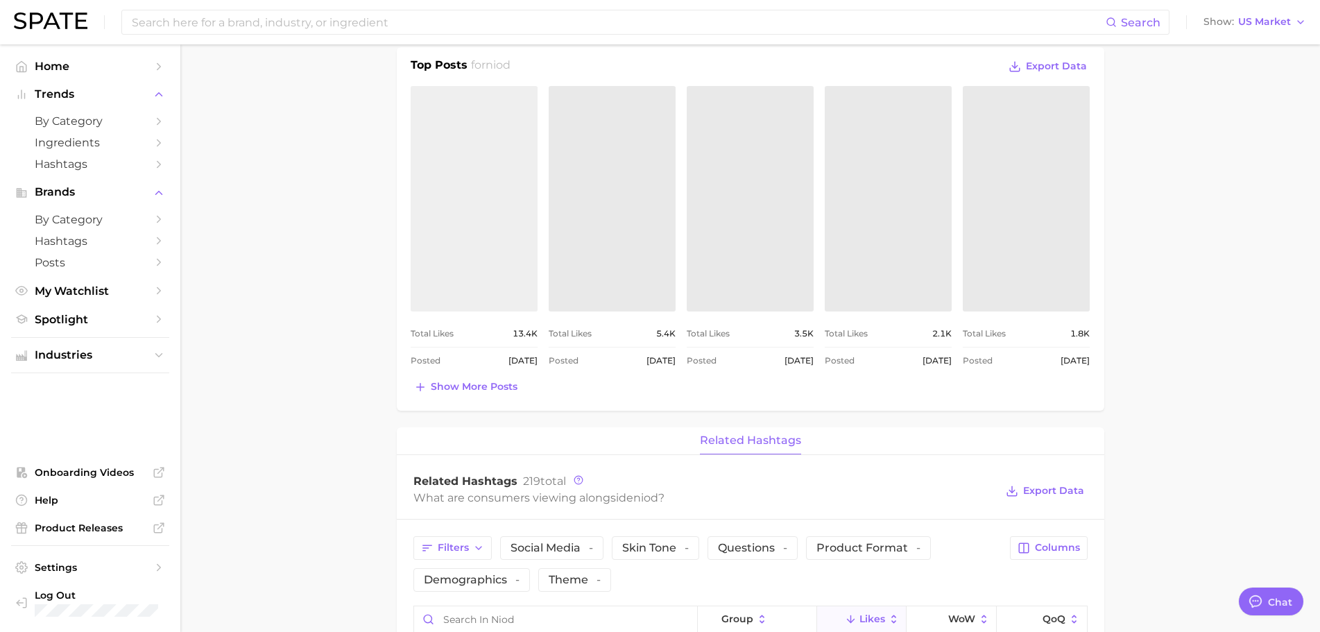
click at [525, 225] on link "view post on Instagram" at bounding box center [474, 198] width 127 height 225
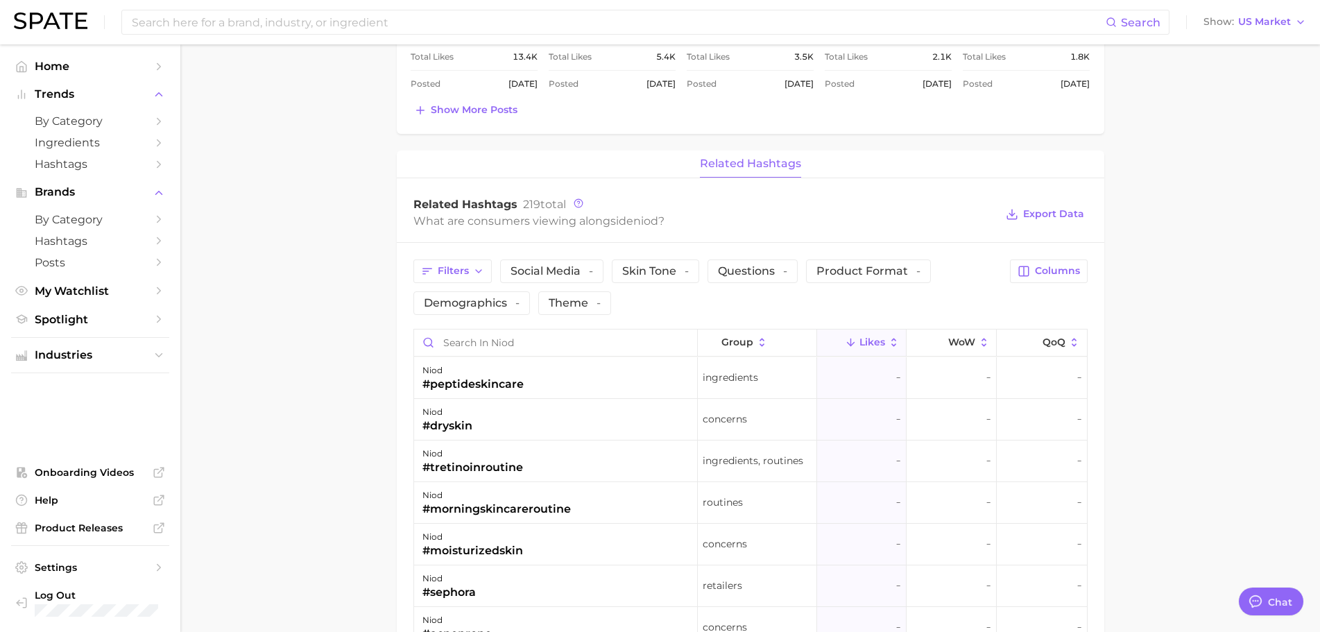
scroll to position [0, 0]
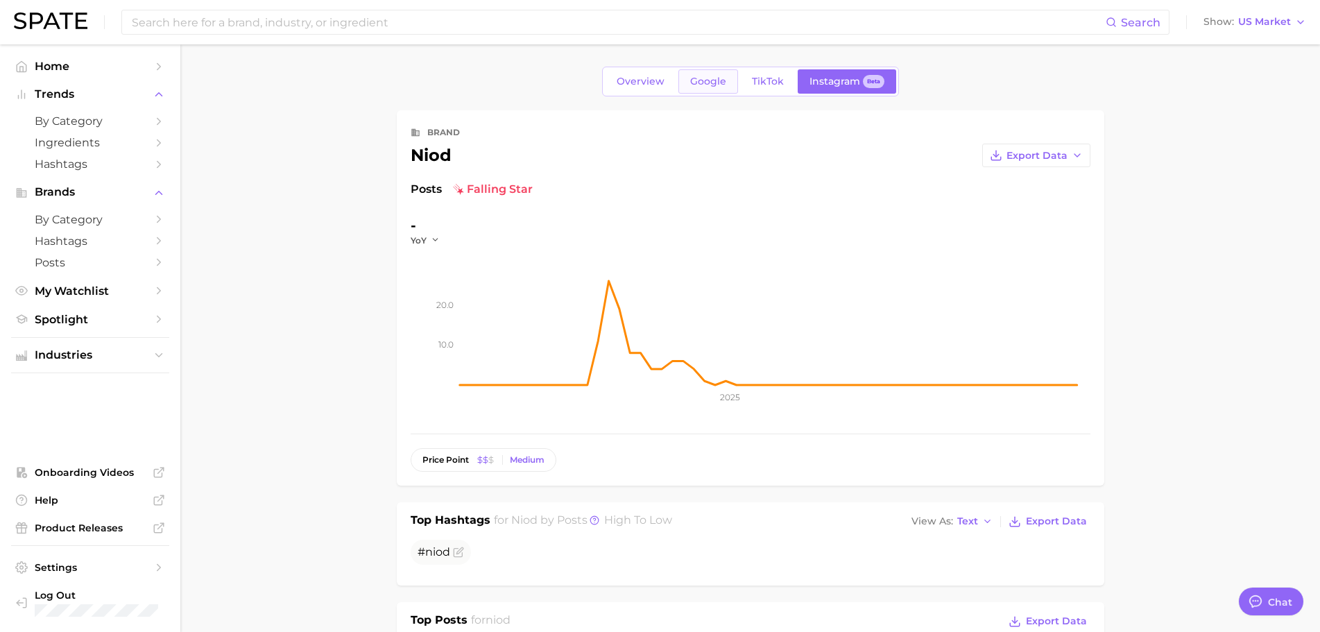
click at [703, 89] on link "Google" at bounding box center [708, 81] width 60 height 24
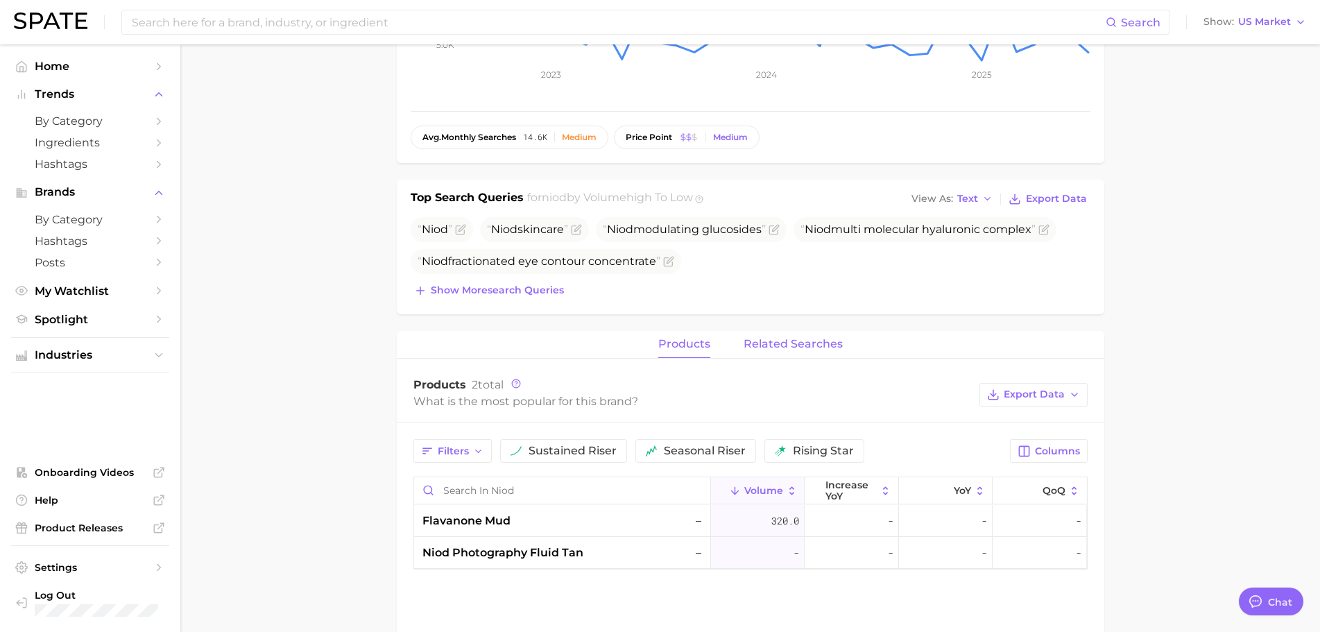
scroll to position [347, 0]
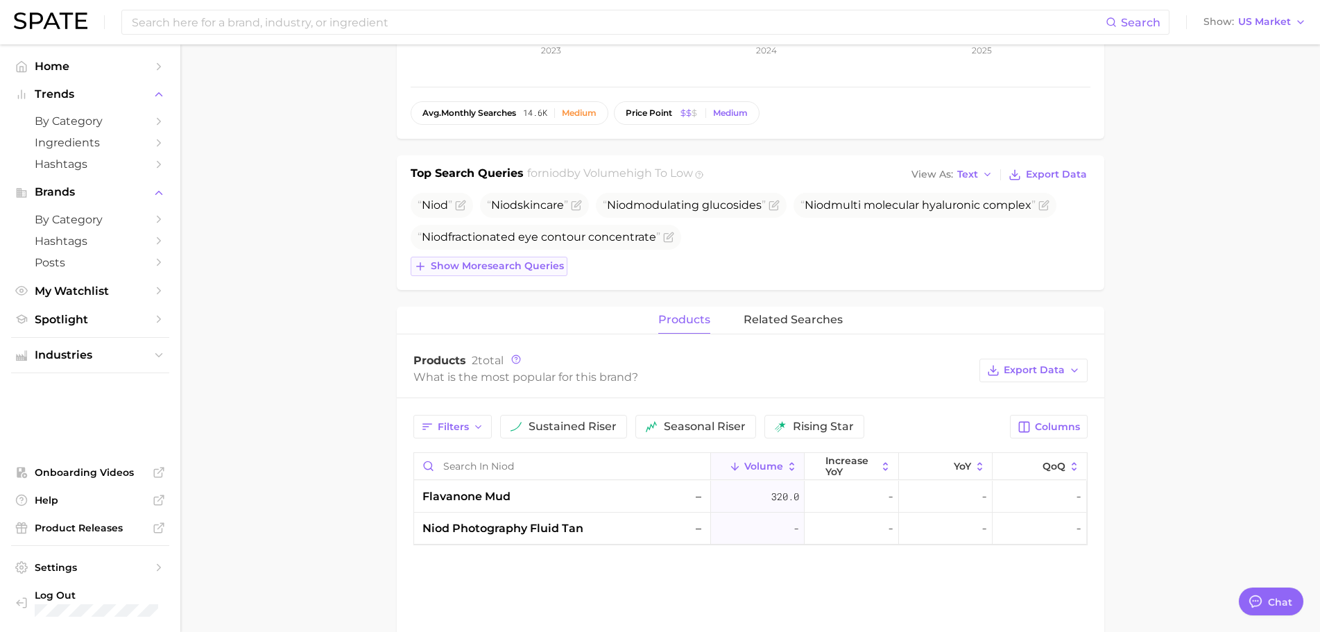
click at [544, 267] on span "Show more search queries" at bounding box center [497, 266] width 133 height 12
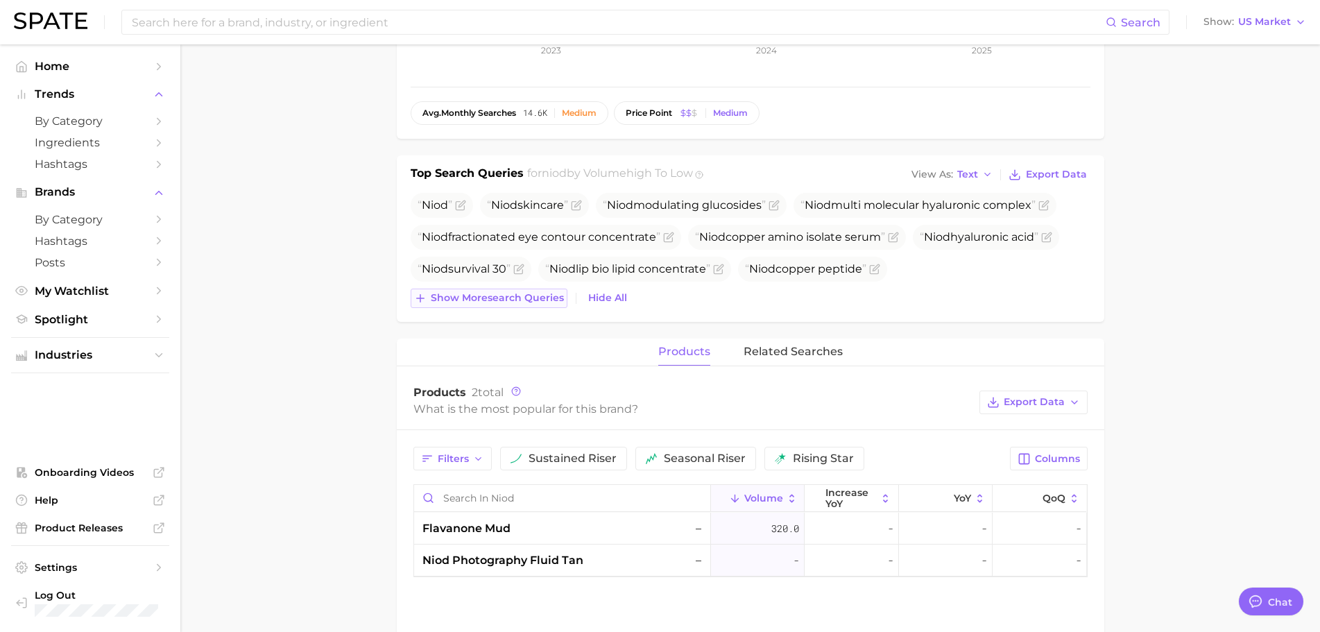
click at [539, 299] on span "Show more search queries" at bounding box center [497, 298] width 133 height 12
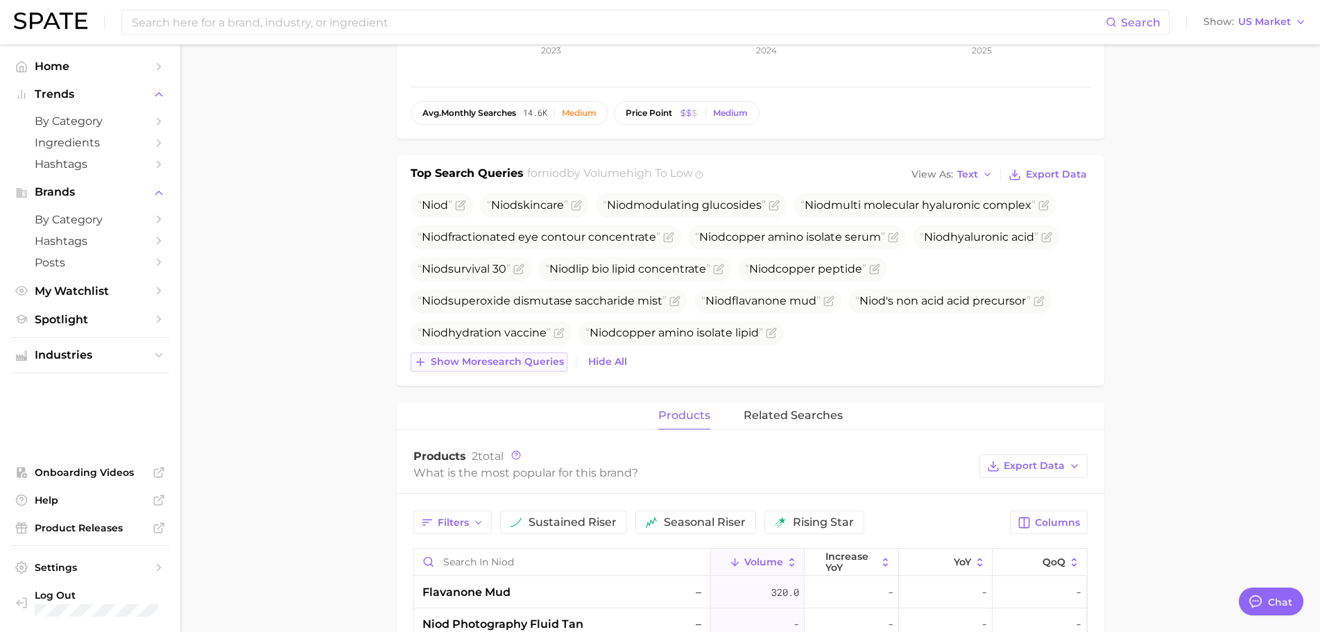
click at [518, 361] on span "Show more search queries" at bounding box center [497, 362] width 133 height 12
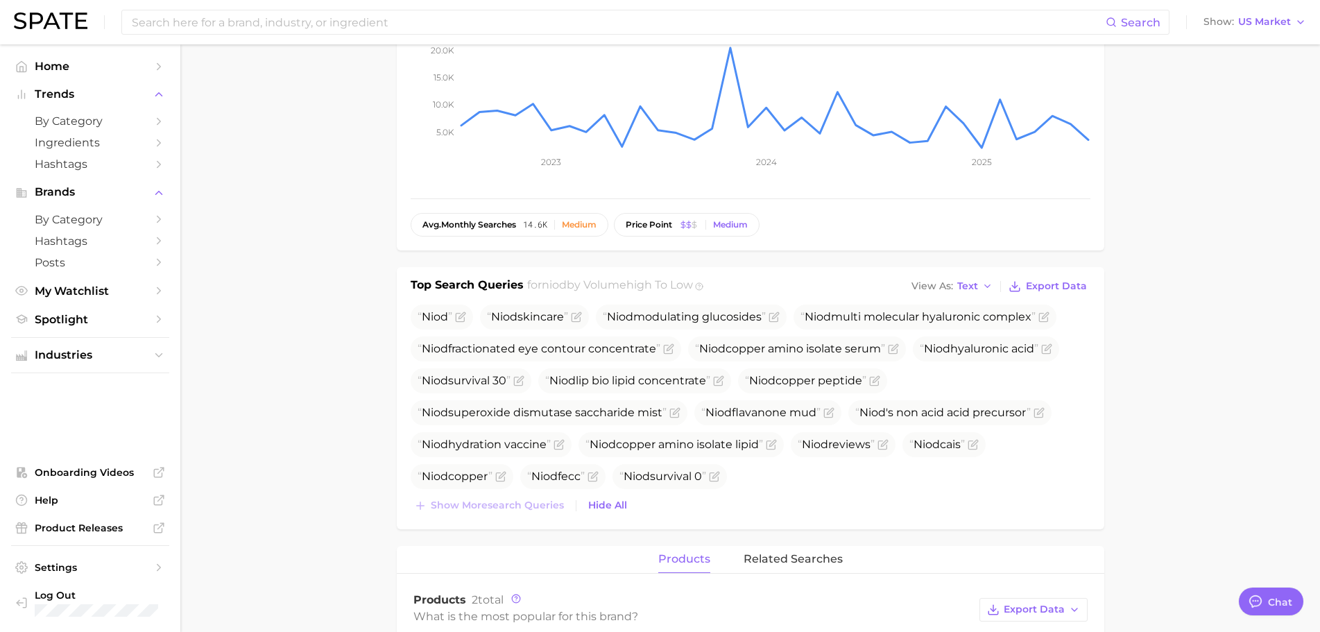
scroll to position [0, 0]
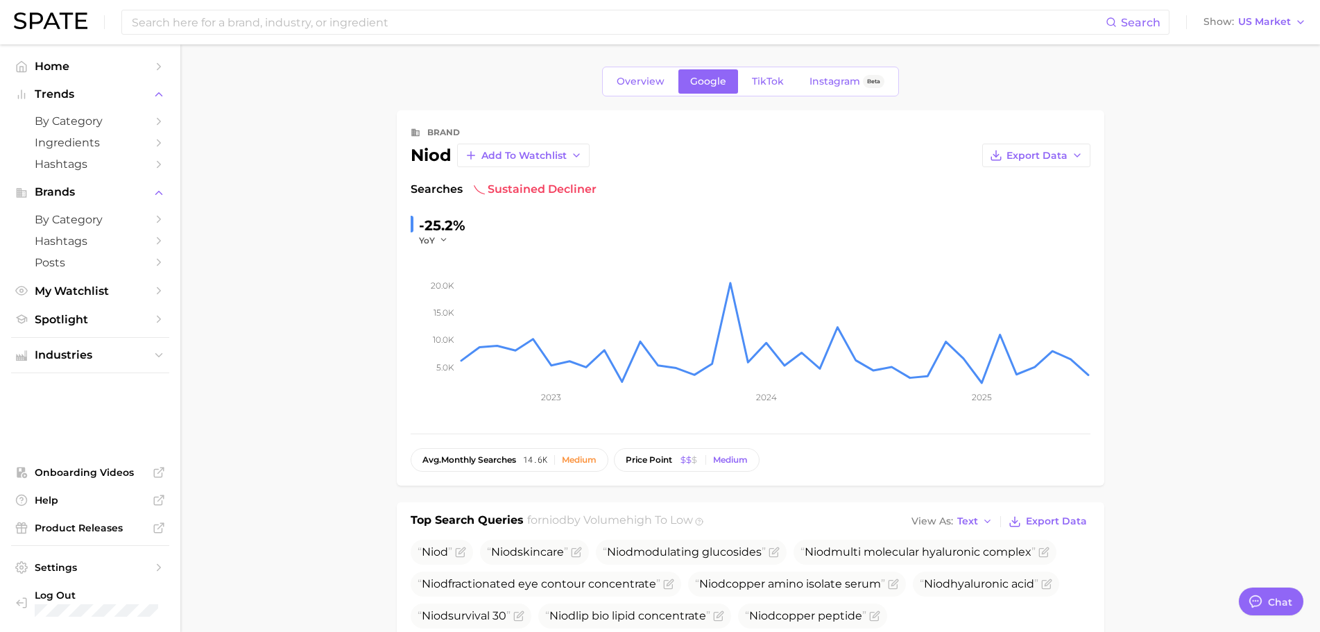
click at [127, 366] on ul "Industries" at bounding box center [90, 355] width 158 height 36
click at [139, 357] on span "Industries" at bounding box center [90, 355] width 111 height 12
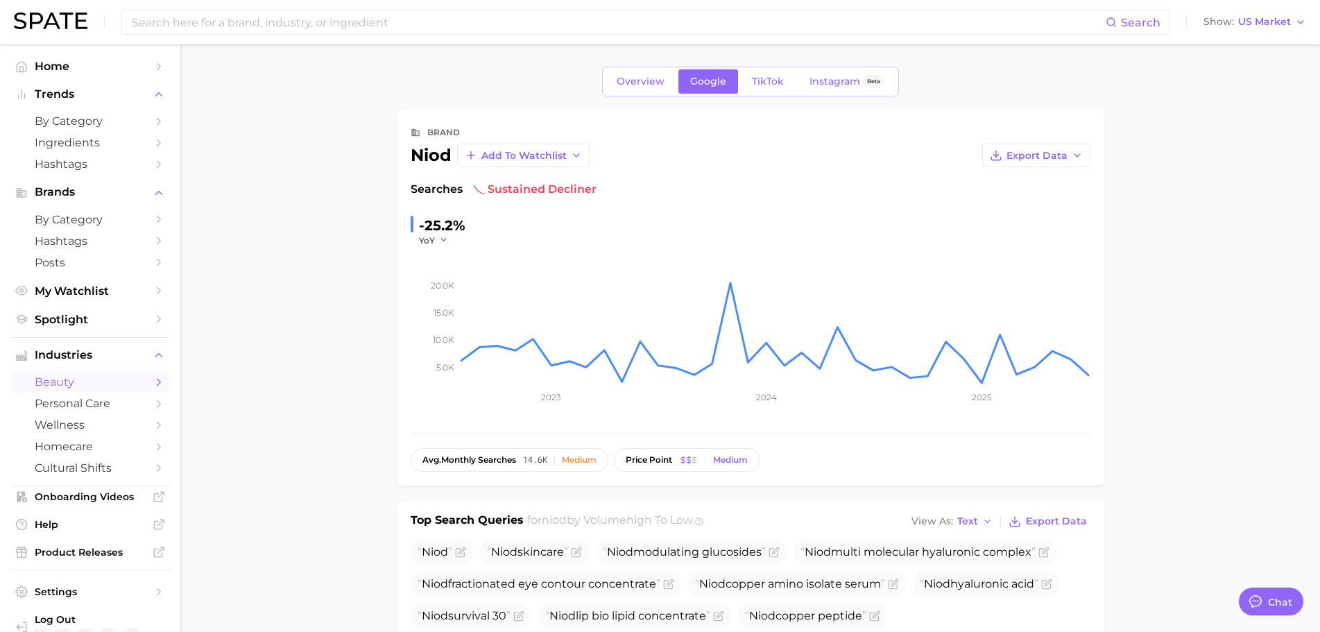
click at [139, 385] on link "beauty" at bounding box center [90, 382] width 158 height 22
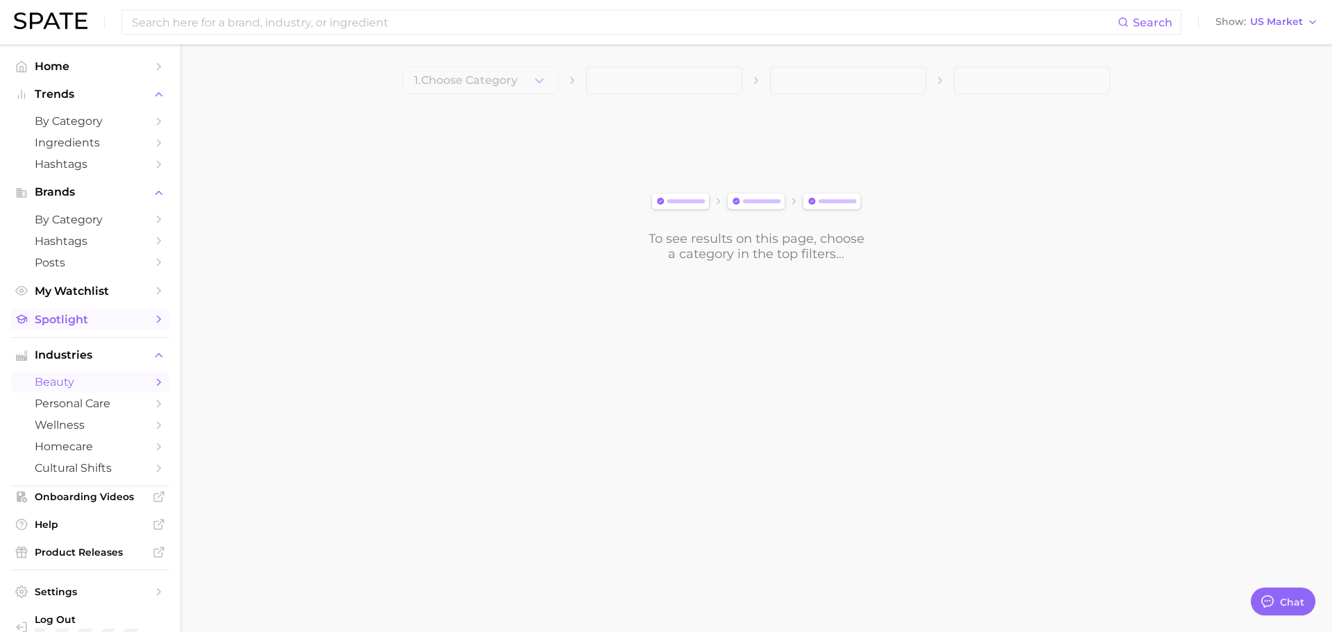
click at [123, 326] on link "Spotlight" at bounding box center [90, 320] width 158 height 22
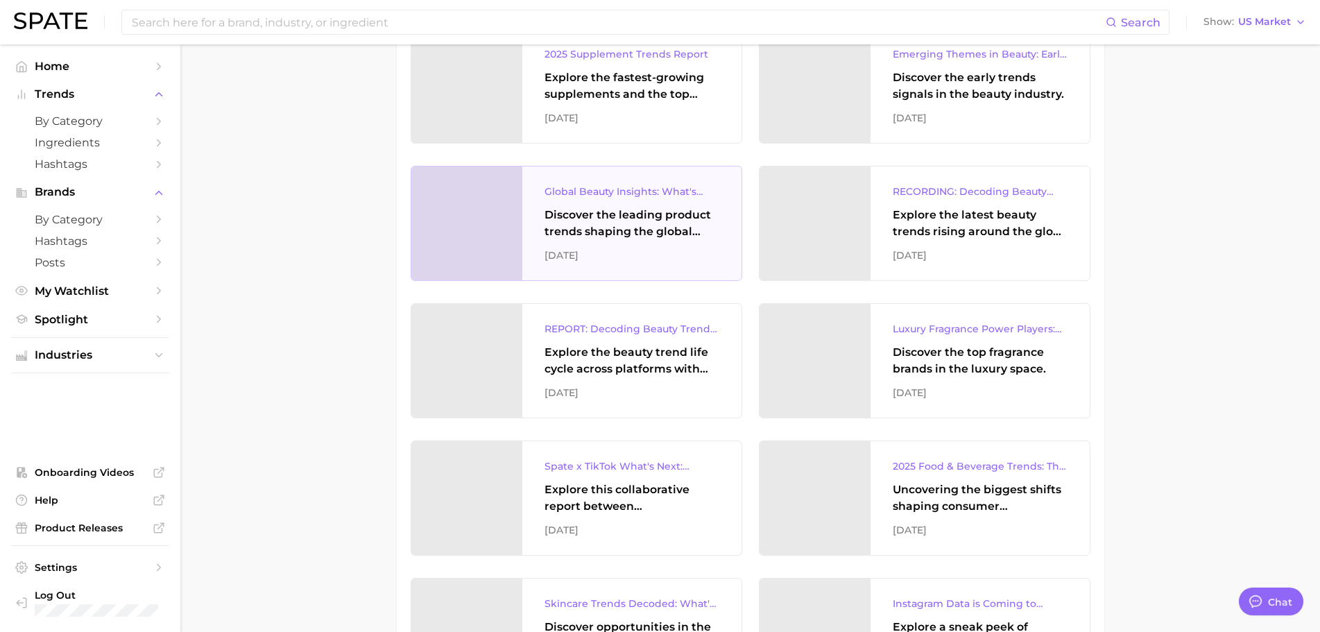
scroll to position [832, 0]
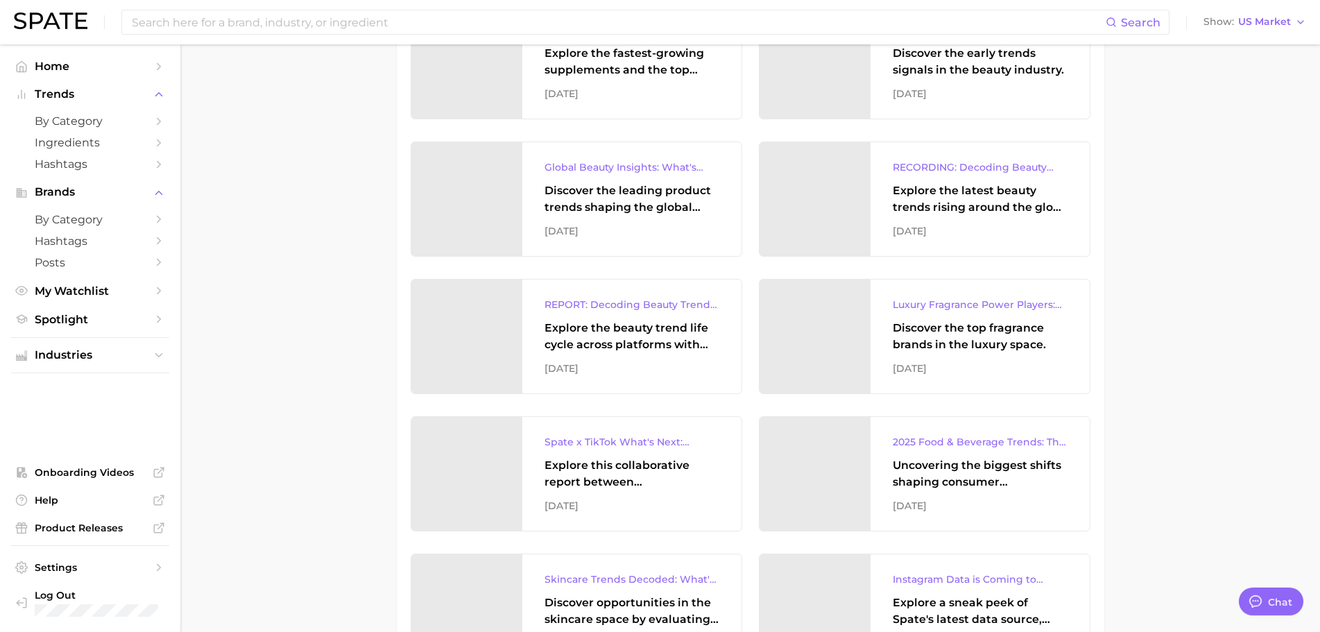
drag, startPoint x: 617, startPoint y: 300, endPoint x: 1211, endPoint y: 301, distance: 594.5
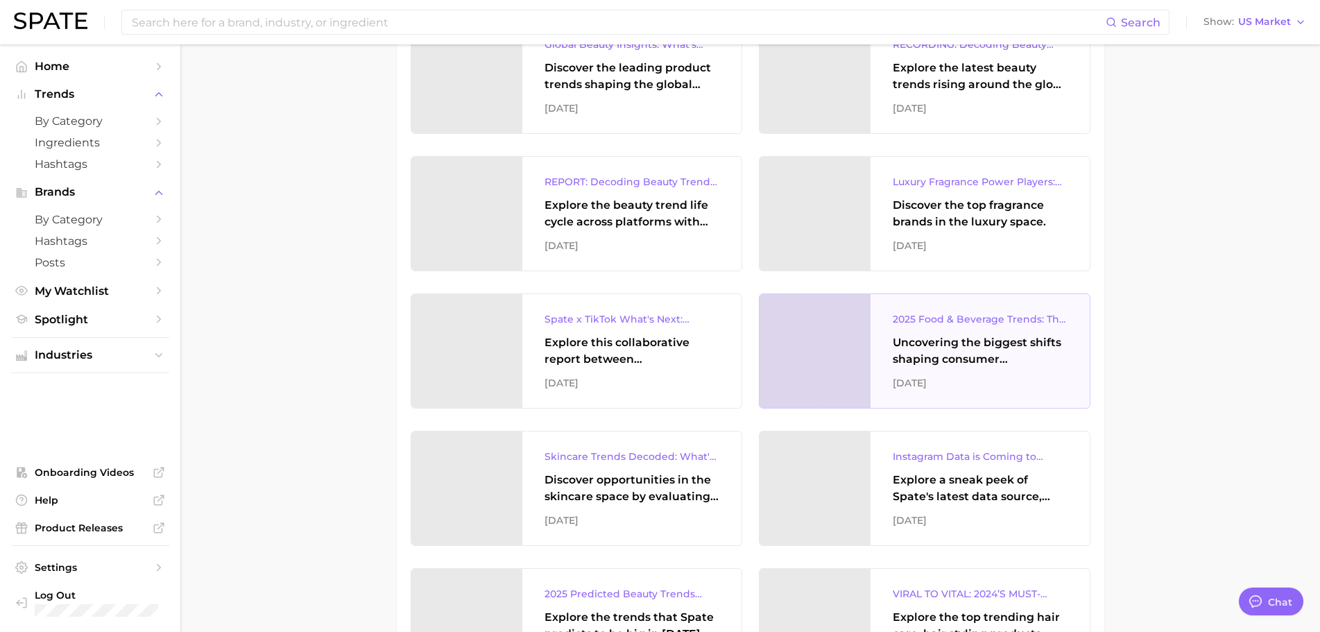
scroll to position [971, 0]
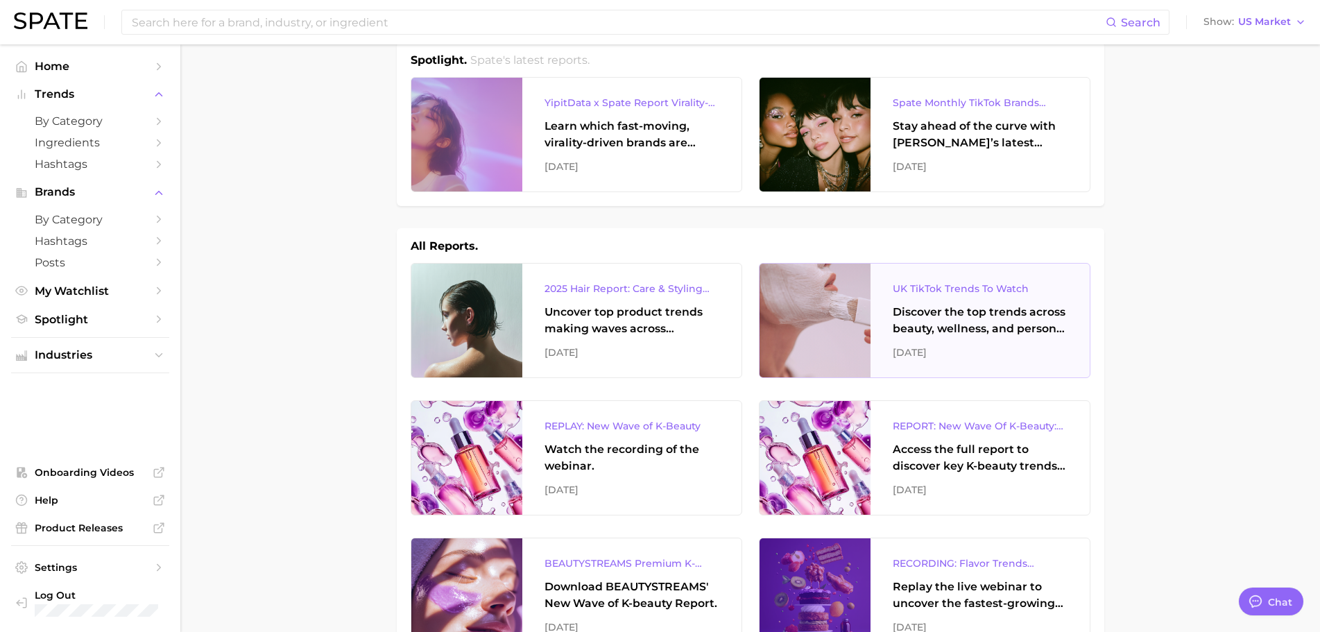
scroll to position [0, 0]
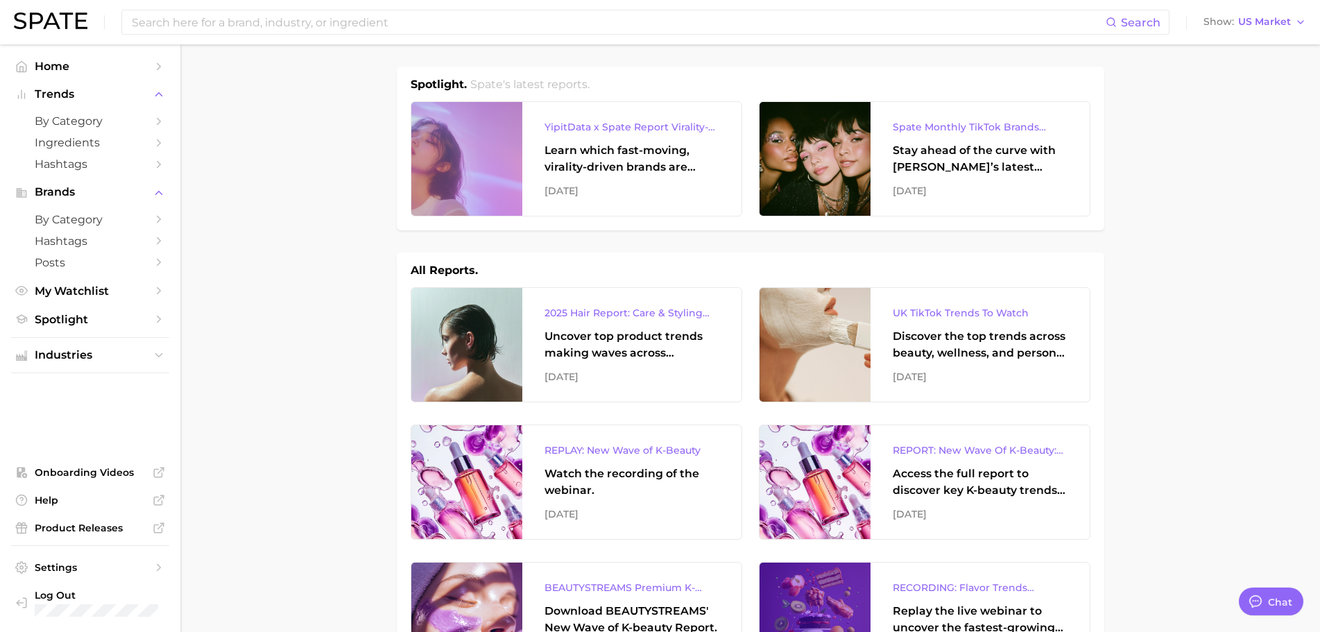
drag, startPoint x: 654, startPoint y: 170, endPoint x: 266, endPoint y: 235, distance: 393.2
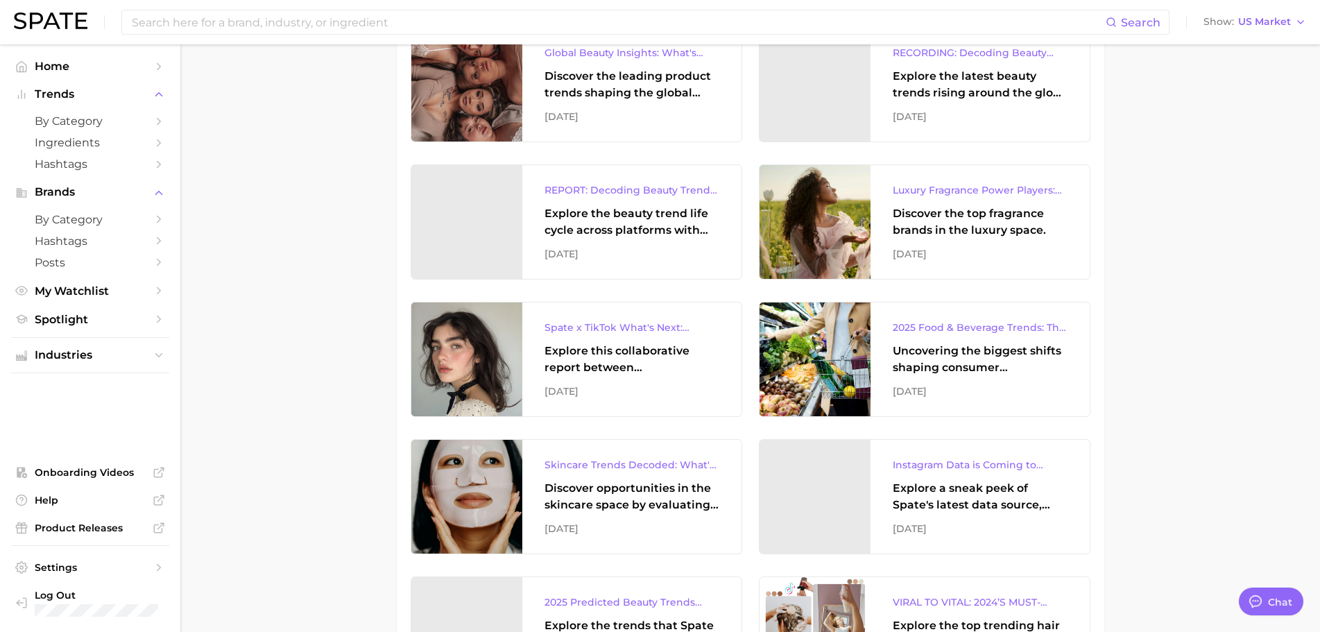
scroll to position [971, 0]
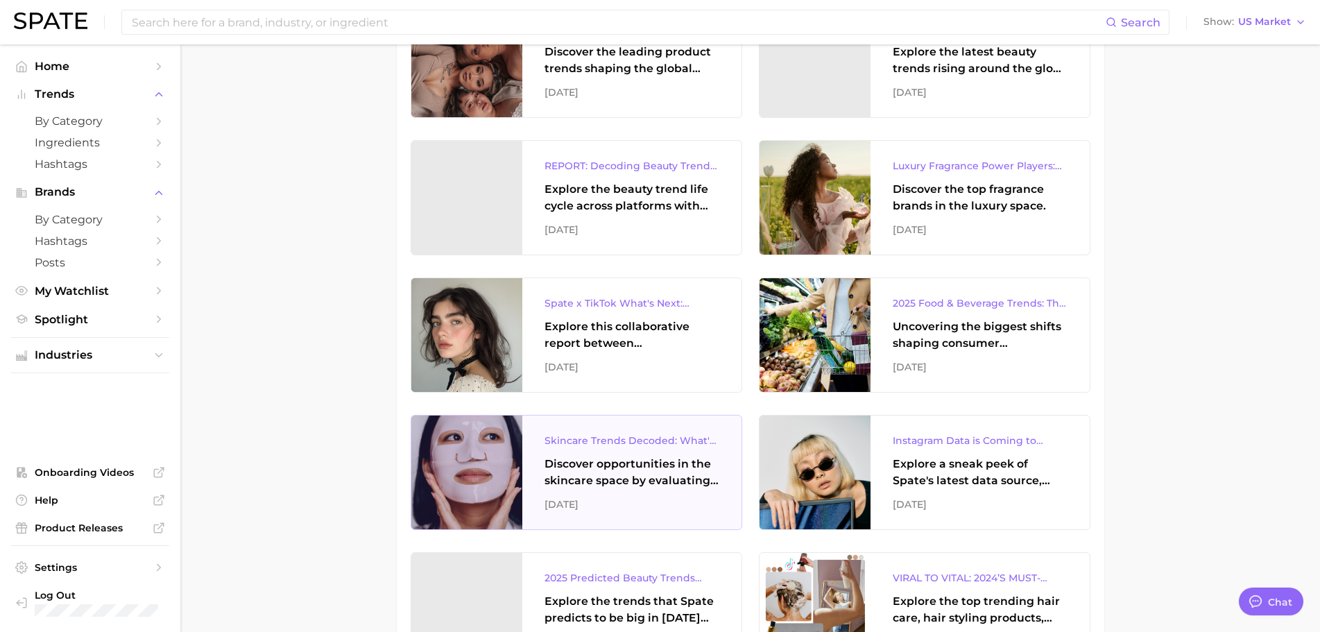
click at [639, 443] on div "Skincare Trends Decoded: What's Popular According to Google Search & TikTok" at bounding box center [632, 440] width 175 height 17
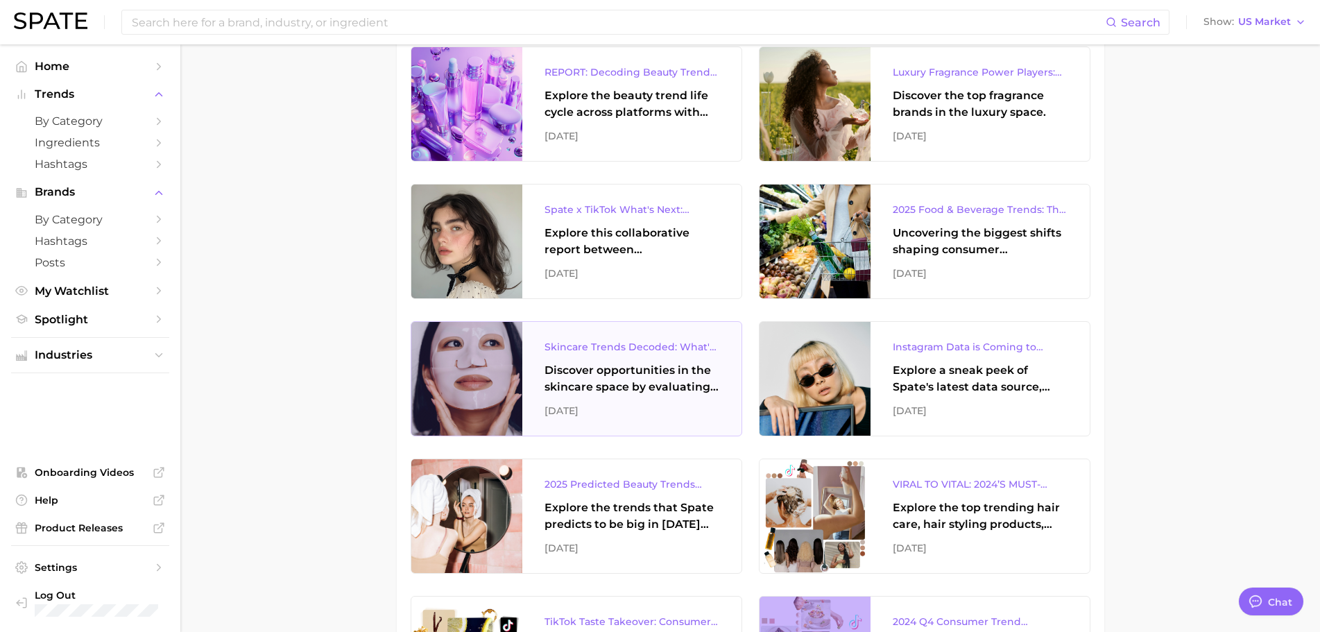
scroll to position [1041, 0]
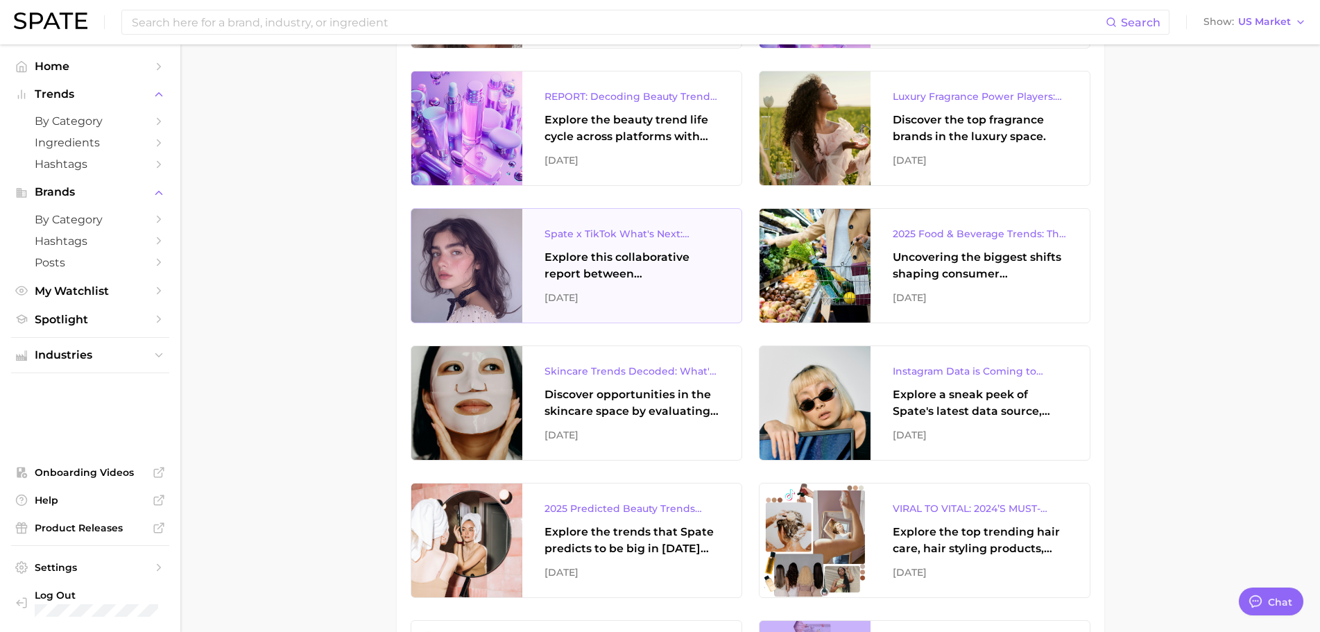
click at [612, 275] on div "Explore this collaborative report between Spate and TikTok to explore the next …" at bounding box center [632, 265] width 175 height 33
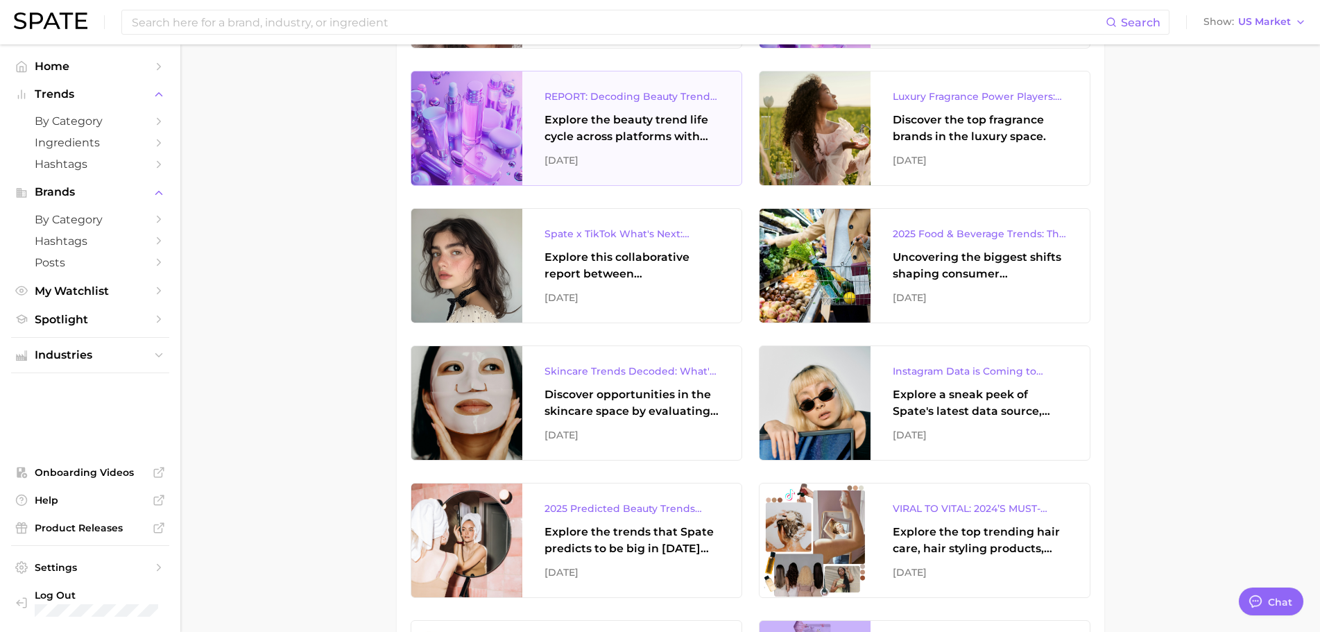
click at [601, 148] on div "REPORT: Decoding Beauty Trends & Platform Dynamics on Google, TikTok & Instagra…" at bounding box center [631, 128] width 219 height 114
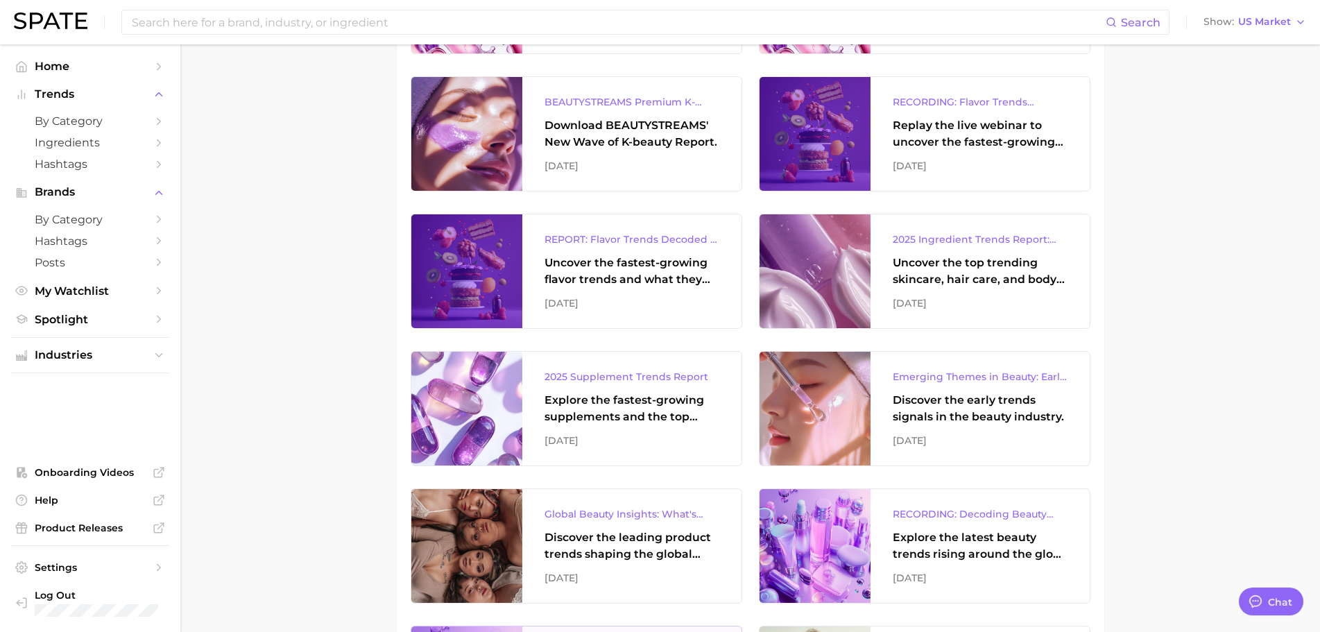
scroll to position [555, 0]
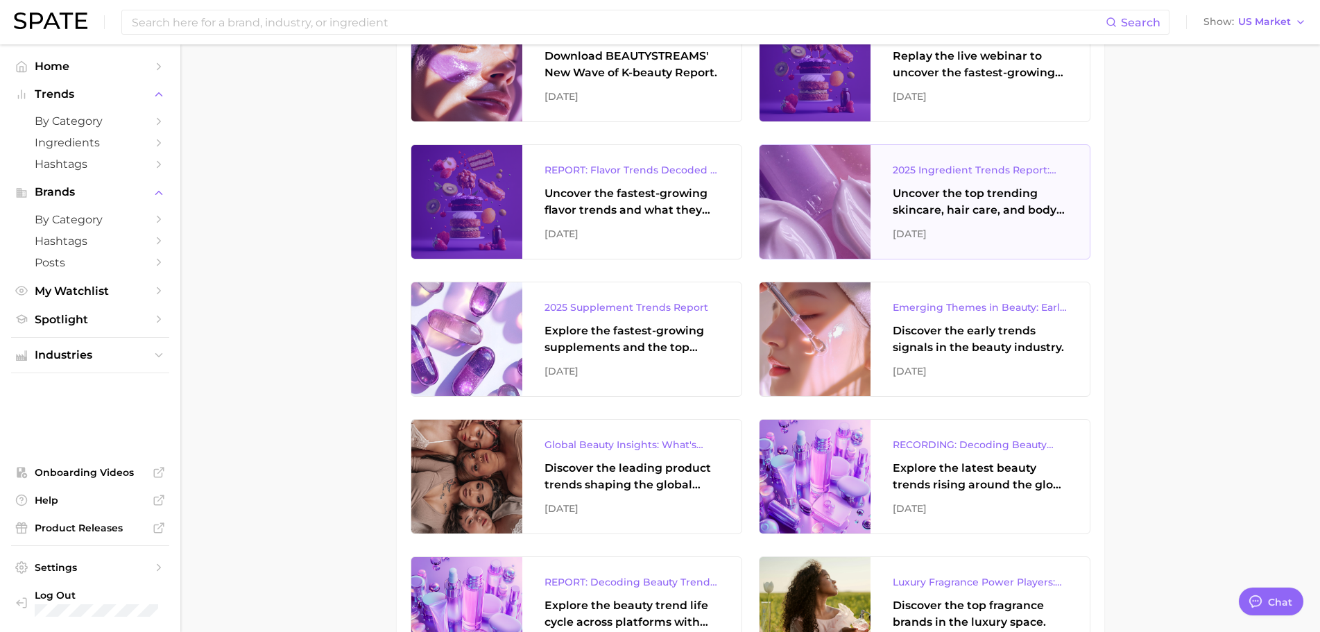
click at [965, 207] on div "Uncover the top trending skincare, hair care, and body care ingredients capturi…" at bounding box center [980, 201] width 175 height 33
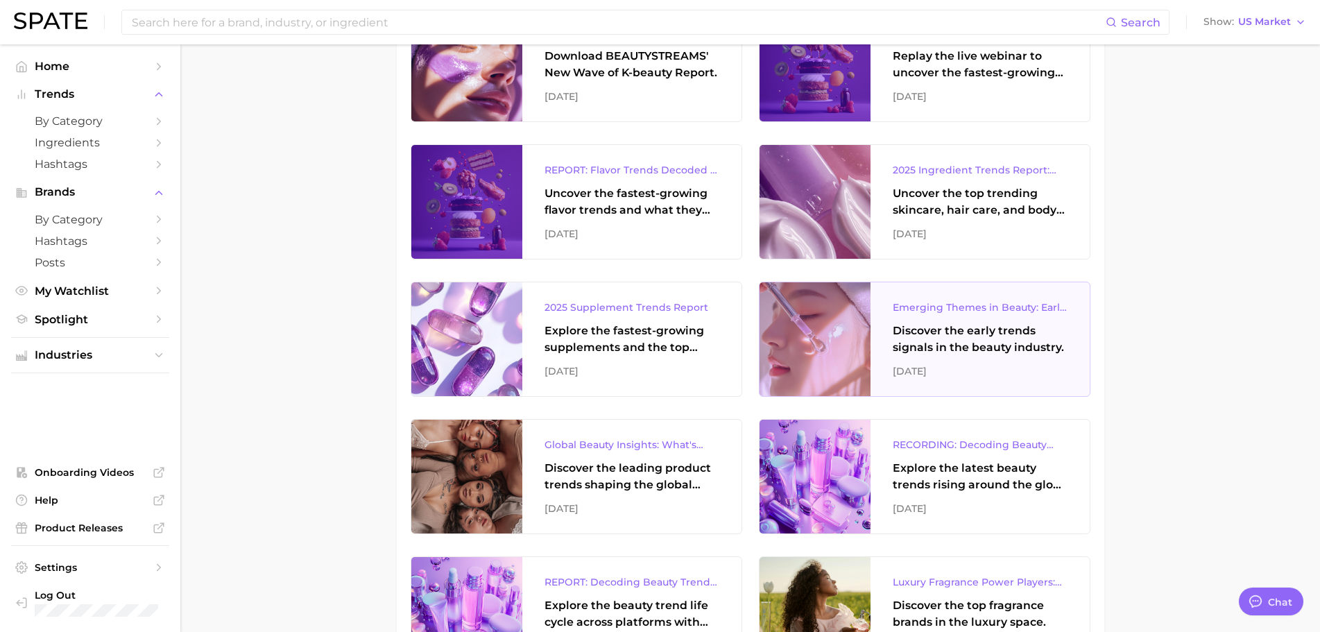
click at [984, 352] on div "Discover the early trends signals in the beauty industry." at bounding box center [980, 339] width 175 height 33
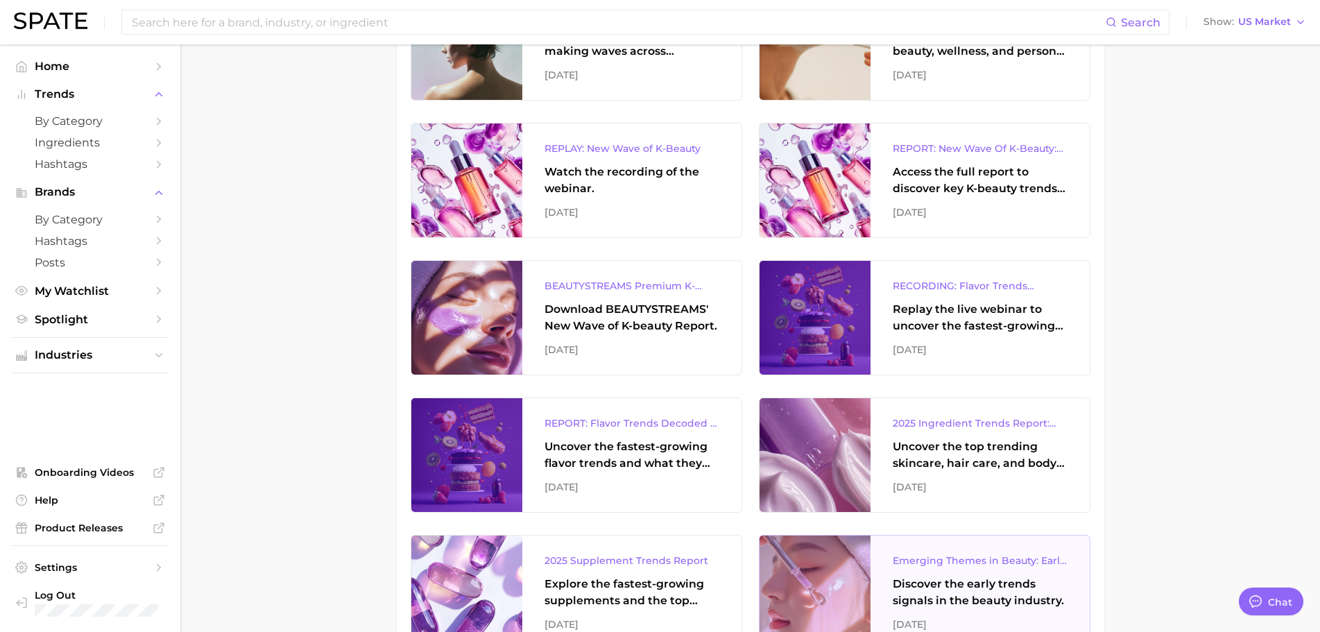
scroll to position [277, 0]
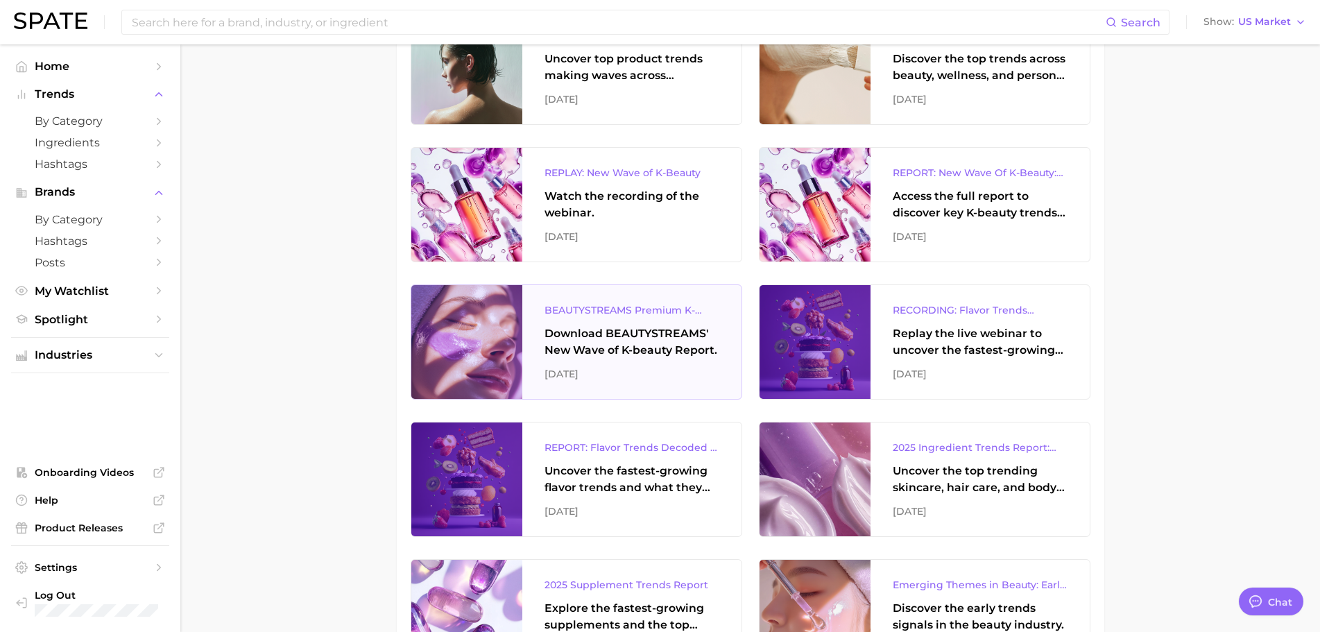
click at [598, 365] on div "BEAUTYSTREAMS Premium K-beauty Trends Report Download BEAUTYSTREAMS' New Wave o…" at bounding box center [631, 342] width 219 height 114
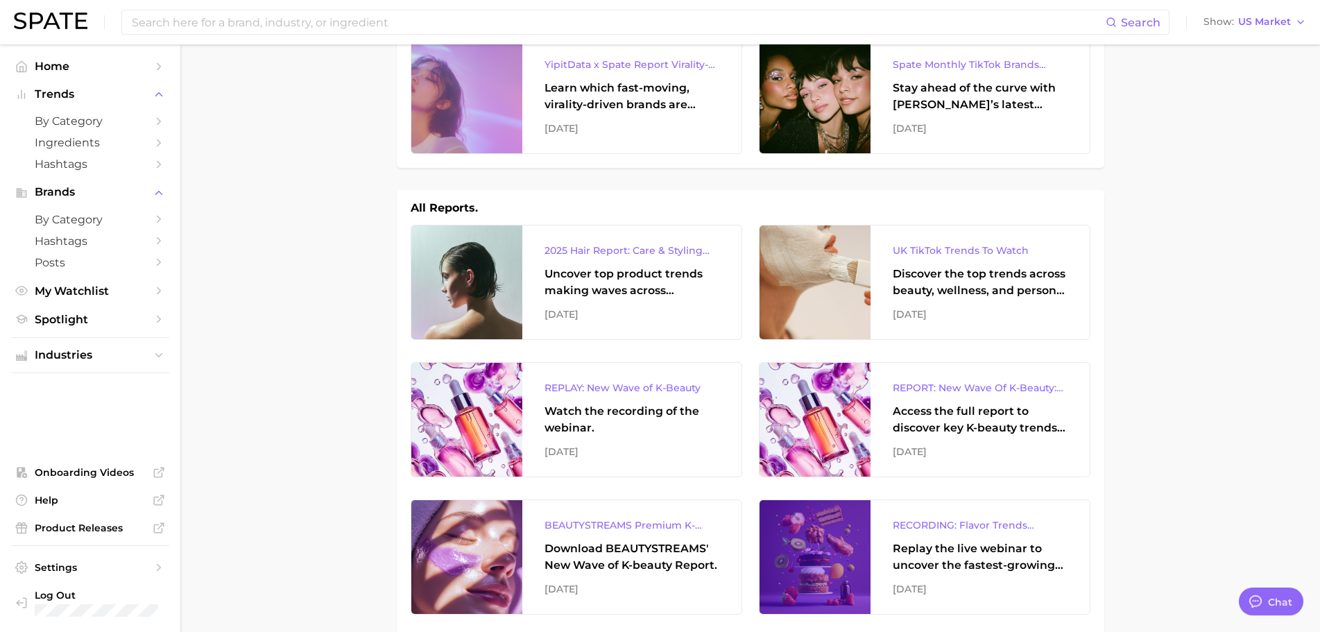
scroll to position [0, 0]
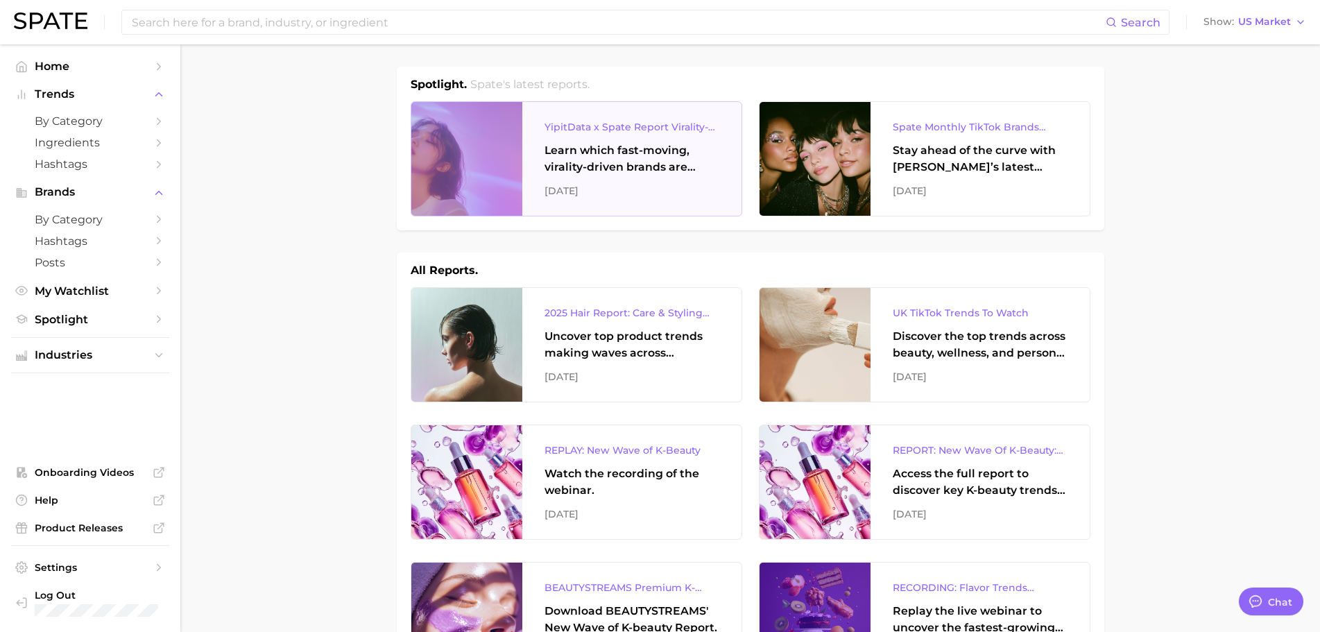
click at [650, 141] on div "YipitData x Spate Report Virality-Driven Brands Are Taking a Slice of the Beaut…" at bounding box center [631, 159] width 219 height 114
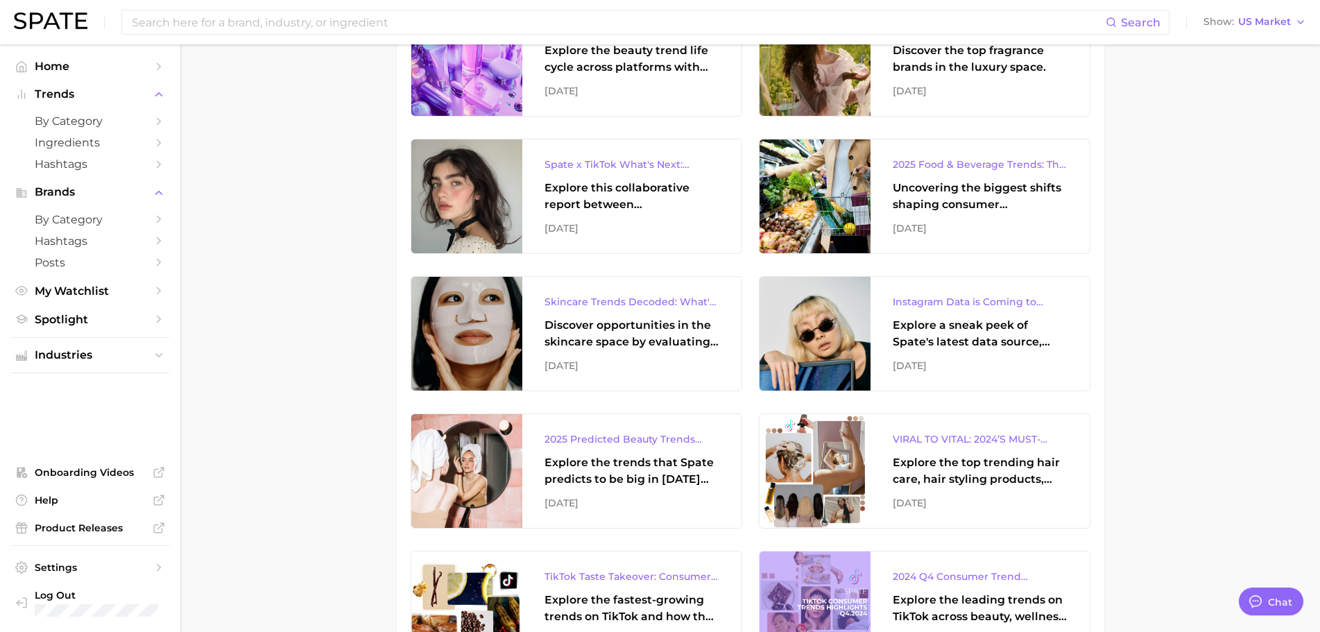
scroll to position [271, 0]
